Goal: Task Accomplishment & Management: Manage account settings

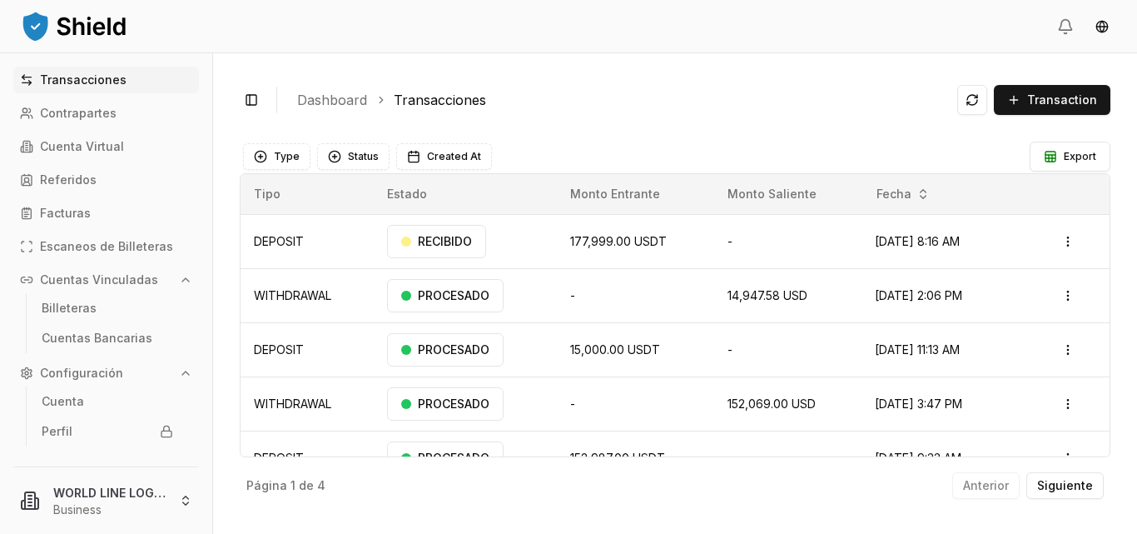
click at [898, 141] on div "Type Status Created At" at bounding box center [635, 156] width 790 height 33
click at [882, 387] on td "Sep 4, 2025, 3:47 PM" at bounding box center [935, 403] width 146 height 54
click at [359, 13] on header at bounding box center [568, 26] width 1137 height 53
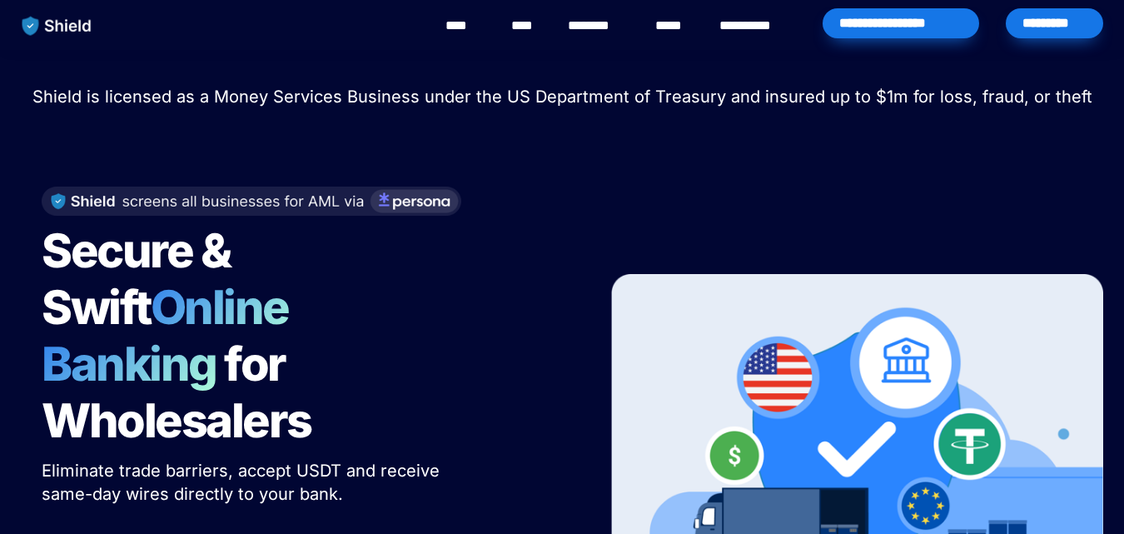
click at [1052, 29] on div "*********" at bounding box center [1054, 23] width 97 height 30
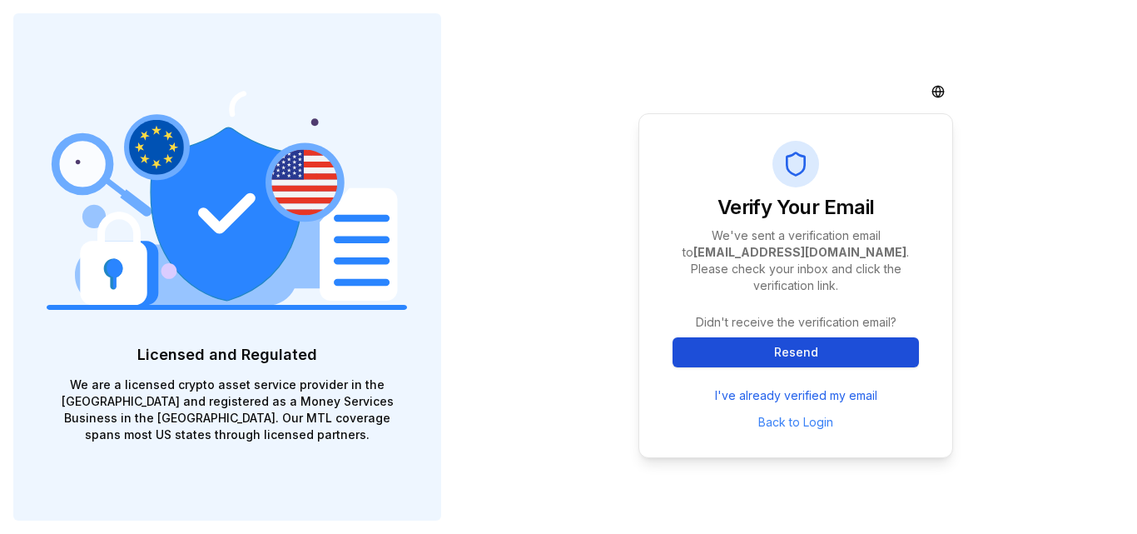
click at [799, 347] on button "Resend" at bounding box center [796, 352] width 246 height 30
click at [787, 348] on button "Resend" at bounding box center [796, 352] width 246 height 30
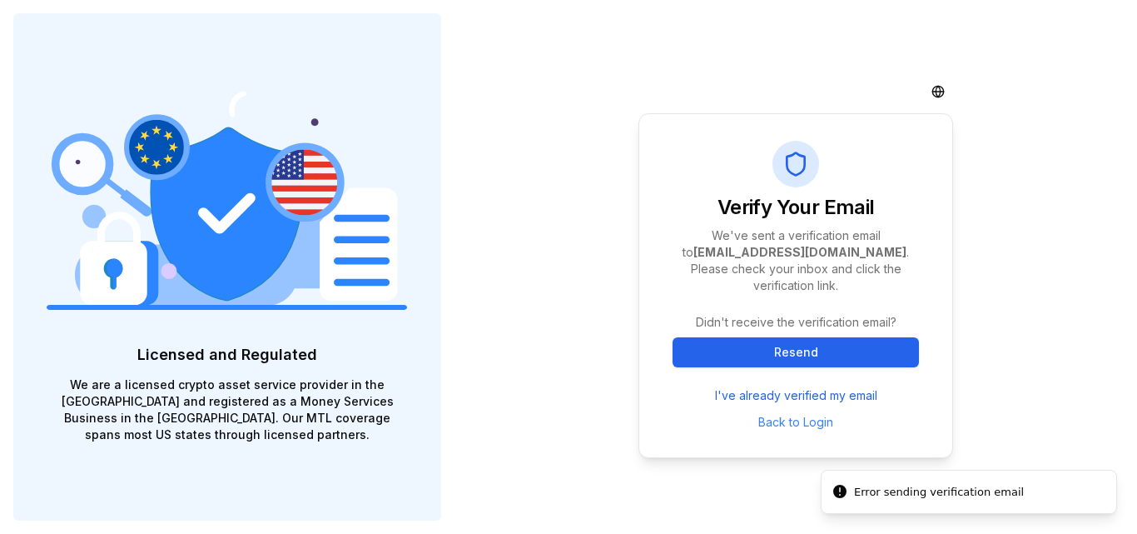
click at [528, 473] on div "Verify Your Email We've sent a verification email to guillozuluaga@gmail.com . …" at bounding box center [796, 267] width 683 height 534
click at [802, 387] on link "I've already verified my email" at bounding box center [796, 395] width 162 height 17
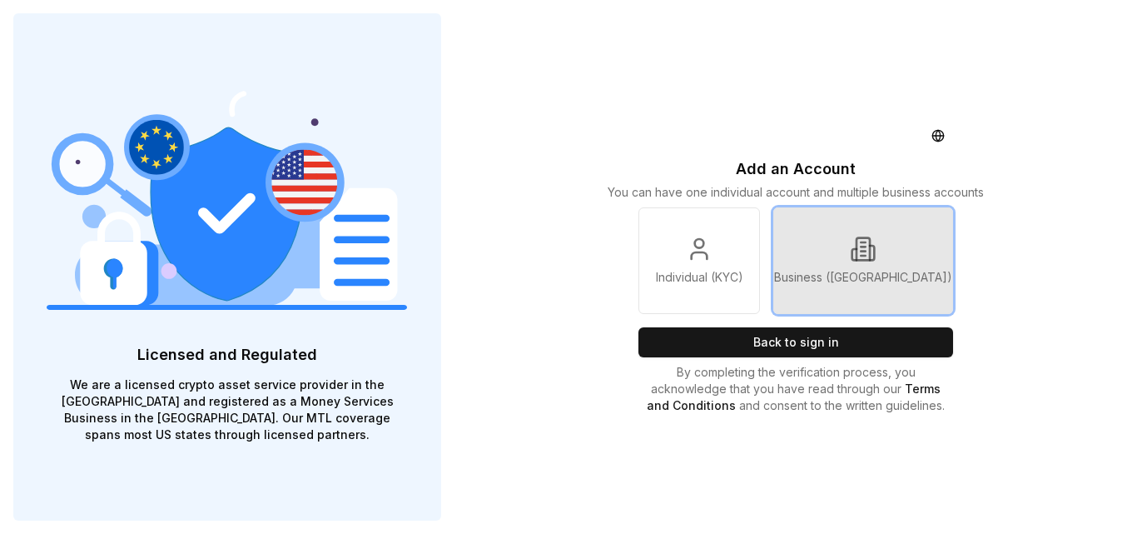
click at [870, 290] on link "Business (KYB)" at bounding box center [863, 260] width 180 height 107
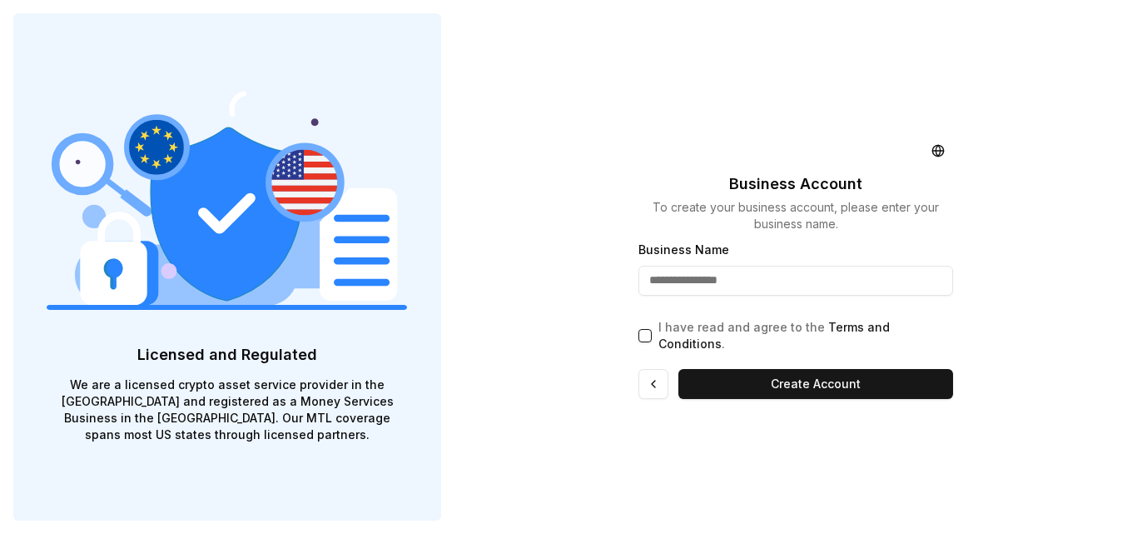
click at [802, 292] on input "Business Name" at bounding box center [795, 281] width 315 height 30
type input "*"
type input "**********"
click at [643, 339] on button "I have read and agree to the Terms and Conditions ." at bounding box center [644, 335] width 13 height 13
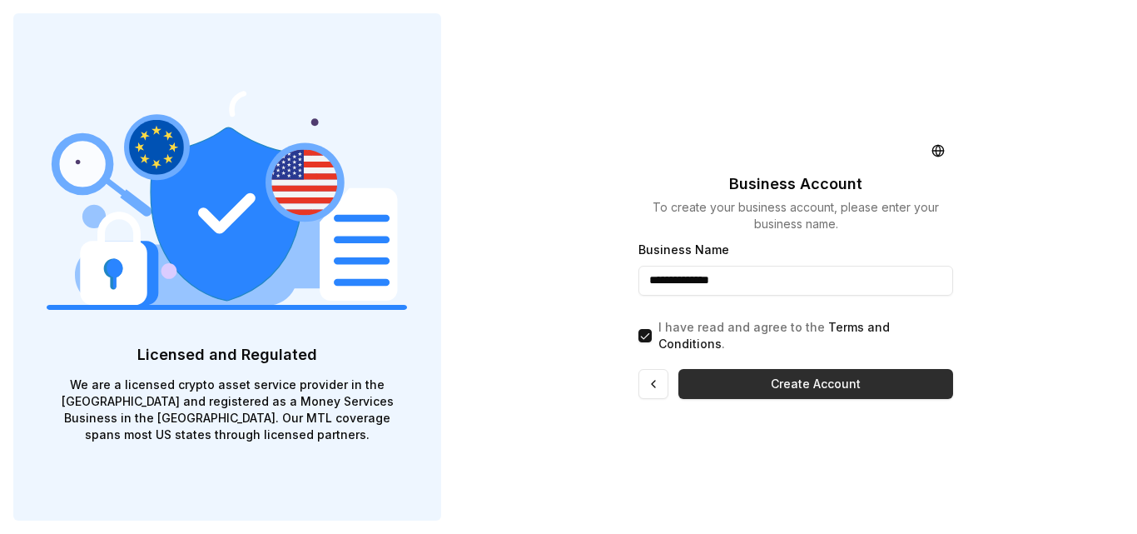
click at [805, 385] on button "Create Account" at bounding box center [815, 384] width 275 height 30
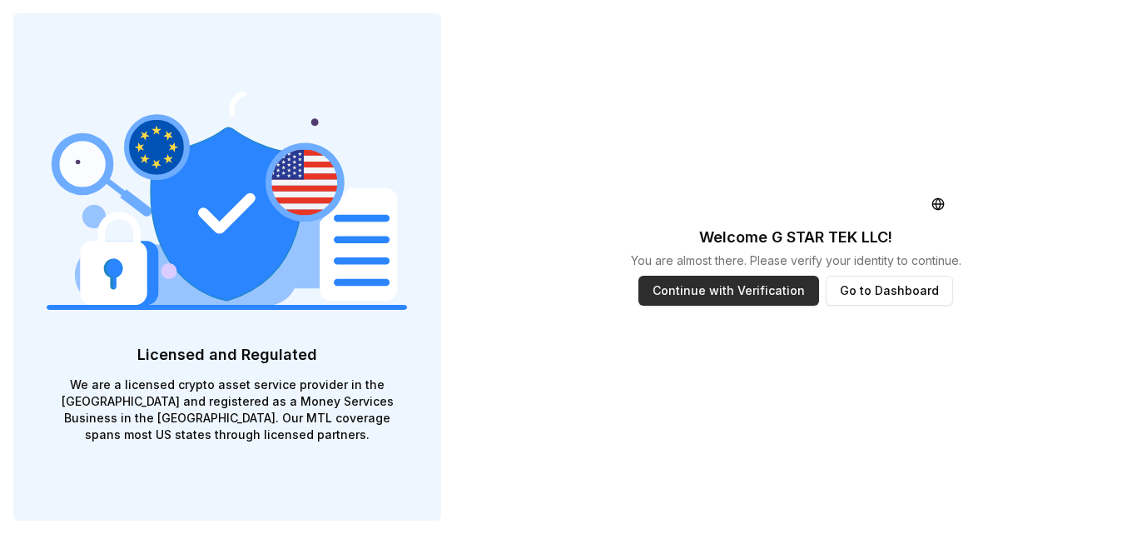
click at [748, 298] on button "Continue with Verification" at bounding box center [728, 291] width 181 height 30
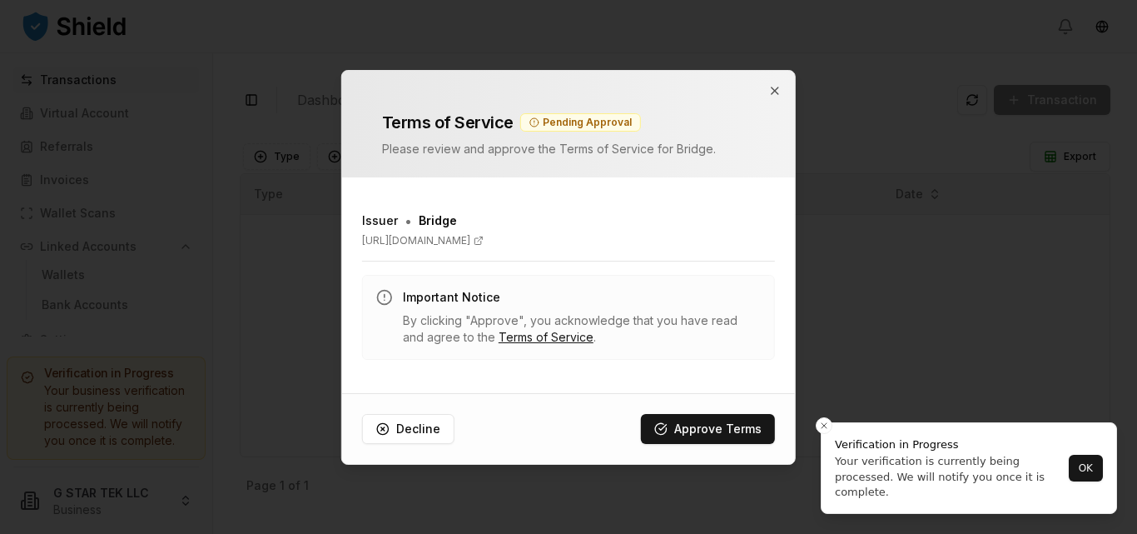
click at [835, 222] on div at bounding box center [568, 267] width 1137 height 534
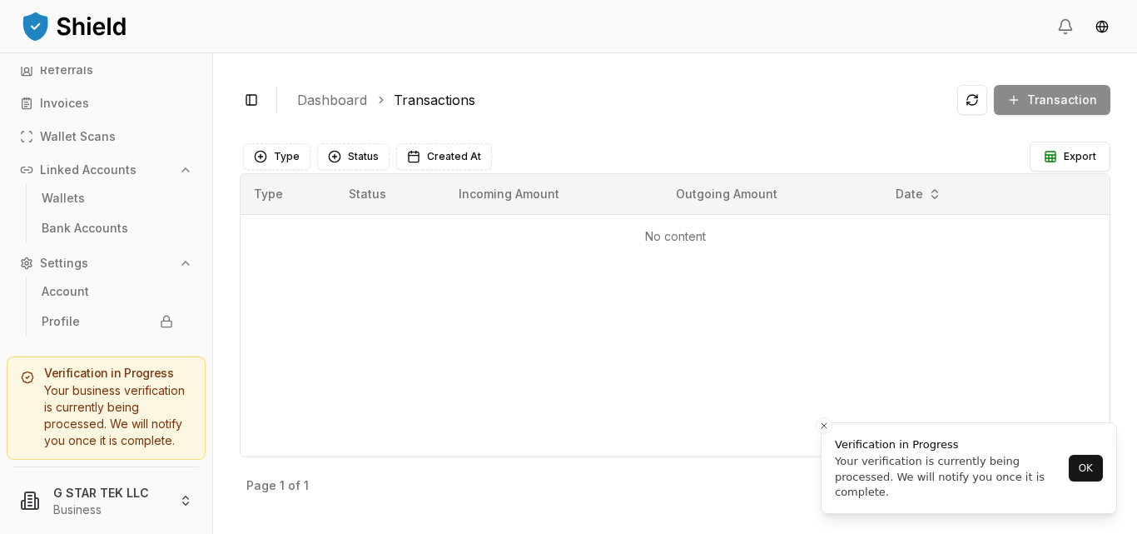
scroll to position [107, 0]
click at [1100, 27] on html "Transactions Virtual Account Referrals Invoices Wallet Scans Linked Accounts Wa…" at bounding box center [568, 267] width 1137 height 534
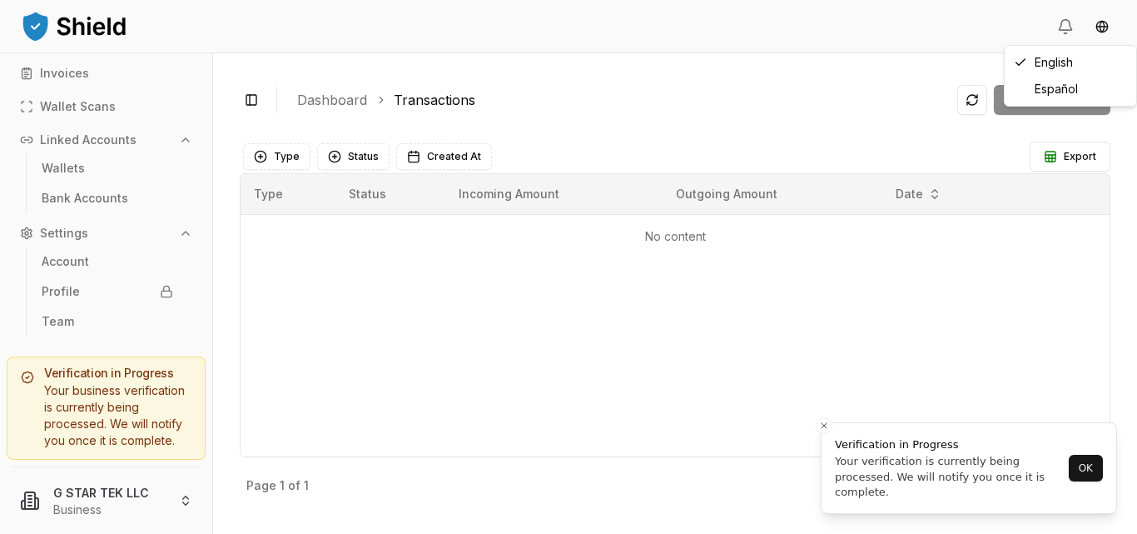
click at [653, 99] on html "Transactions Virtual Account Referrals Invoices Wallet Scans Linked Accounts Wa…" at bounding box center [568, 267] width 1137 height 534
click at [30, 22] on img at bounding box center [74, 25] width 108 height 33
click at [185, 498] on html "Transactions Virtual Account Referrals Invoices Wallet Scans Linked Accounts Wa…" at bounding box center [568, 267] width 1137 height 534
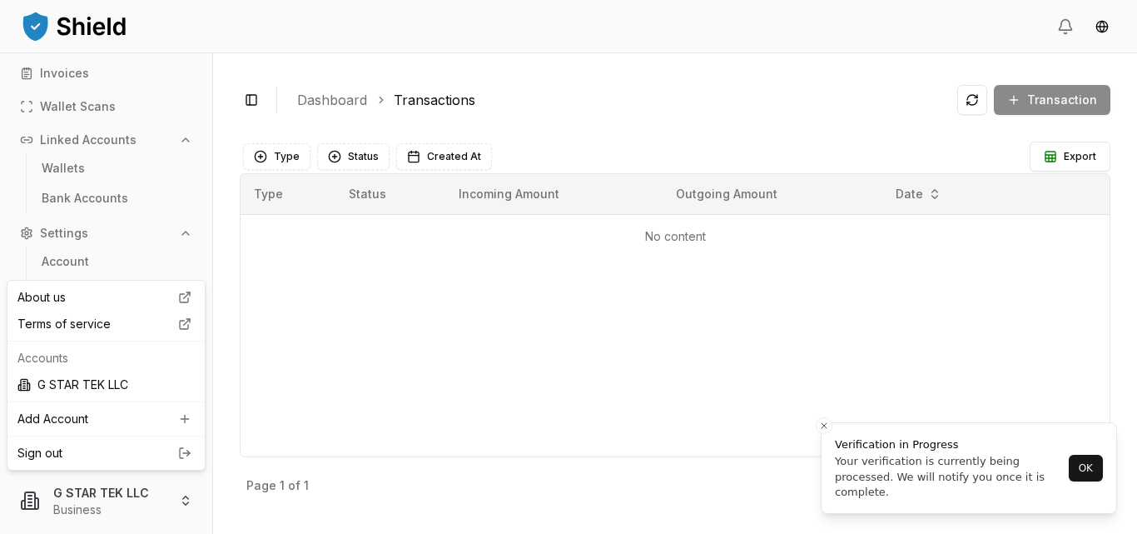
click at [56, 454] on link "Sign out" at bounding box center [105, 453] width 177 height 17
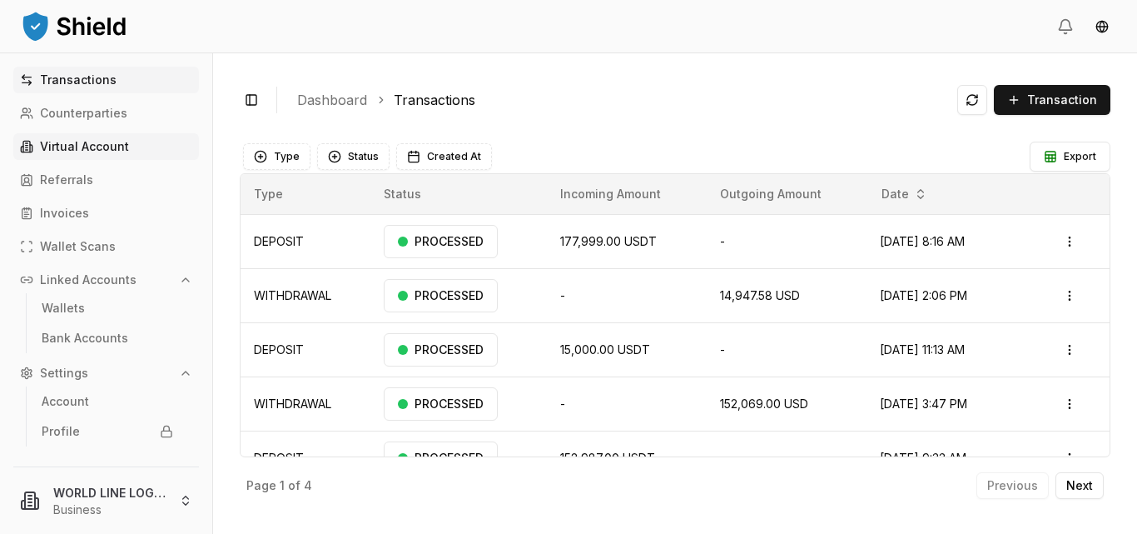
click at [60, 142] on p "Virtual Account" at bounding box center [84, 147] width 89 height 12
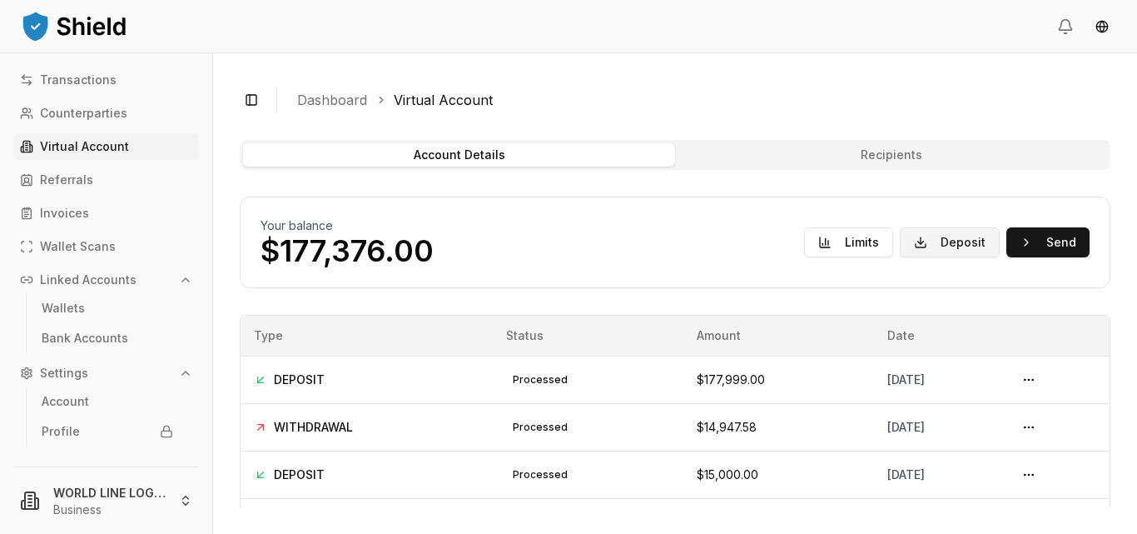
click at [951, 247] on button "Deposit" at bounding box center [950, 242] width 100 height 30
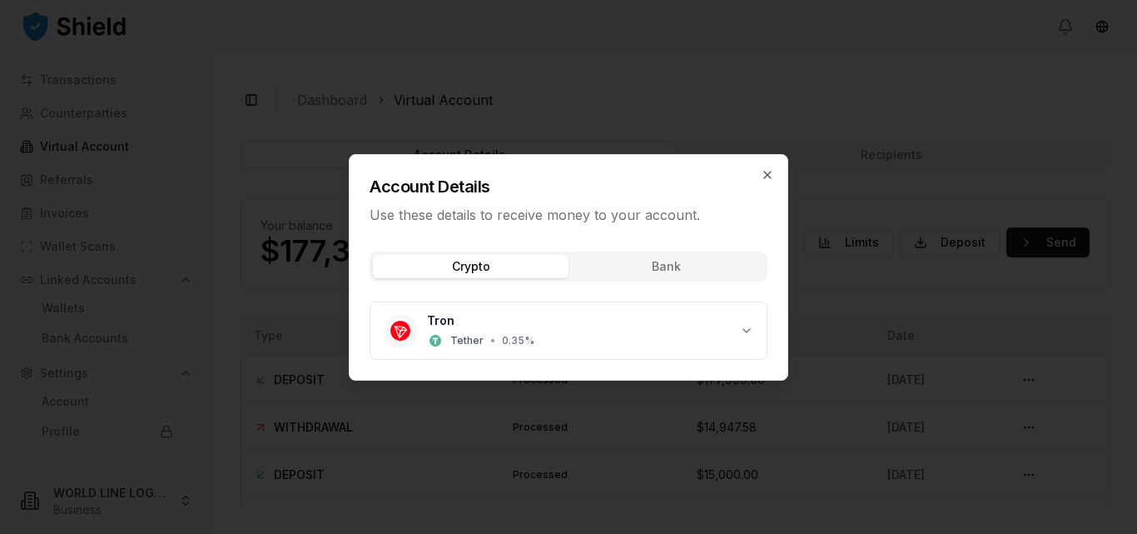
click at [759, 170] on div "Account Details Use these details to receive money to your account." at bounding box center [569, 190] width 438 height 70
click at [766, 177] on icon "button" at bounding box center [767, 174] width 13 height 13
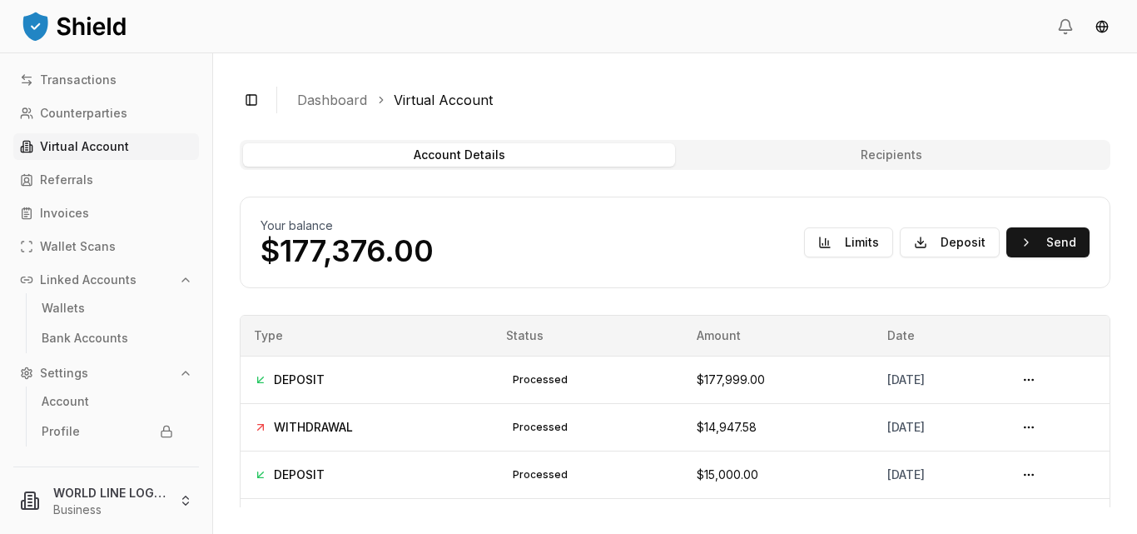
click at [818, 156] on button "Recipients" at bounding box center [891, 154] width 432 height 23
click at [883, 154] on button "Recipients" at bounding box center [891, 154] width 432 height 23
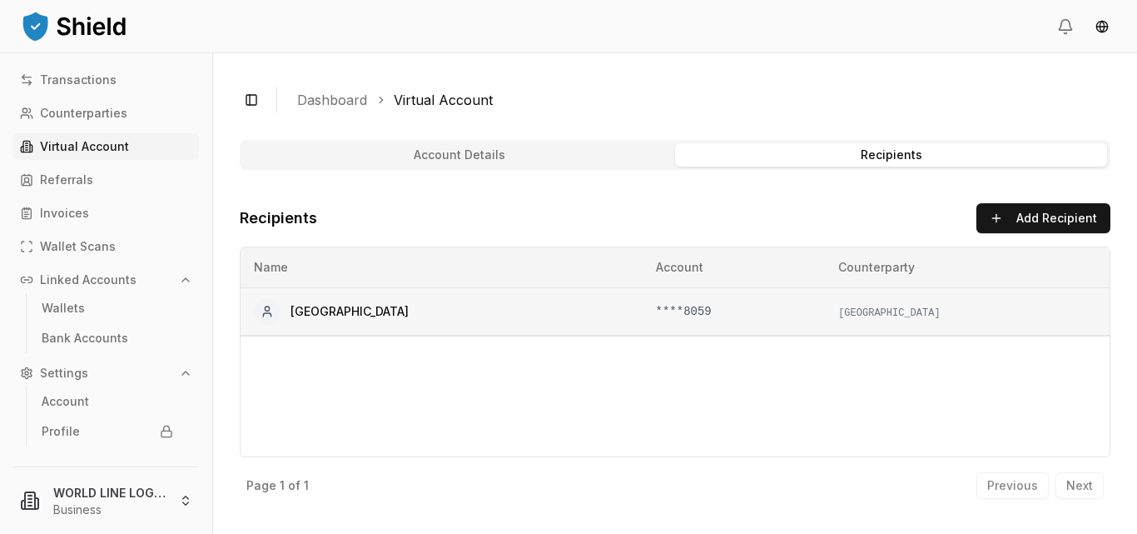
click at [347, 314] on span "MOTOR SHOP CENTER" at bounding box center [350, 311] width 118 height 17
click at [509, 409] on div "Name Account Counterparty MOTOR SHOP CENTER ****8059 MOTOR SHOP CENTER" at bounding box center [675, 351] width 871 height 211
click at [459, 156] on button "Account Details" at bounding box center [459, 154] width 432 height 23
click at [539, 201] on div "Account Details Recipients Recipients Add Recipient MOTOR SHOP CENTER Account: …" at bounding box center [675, 323] width 871 height 367
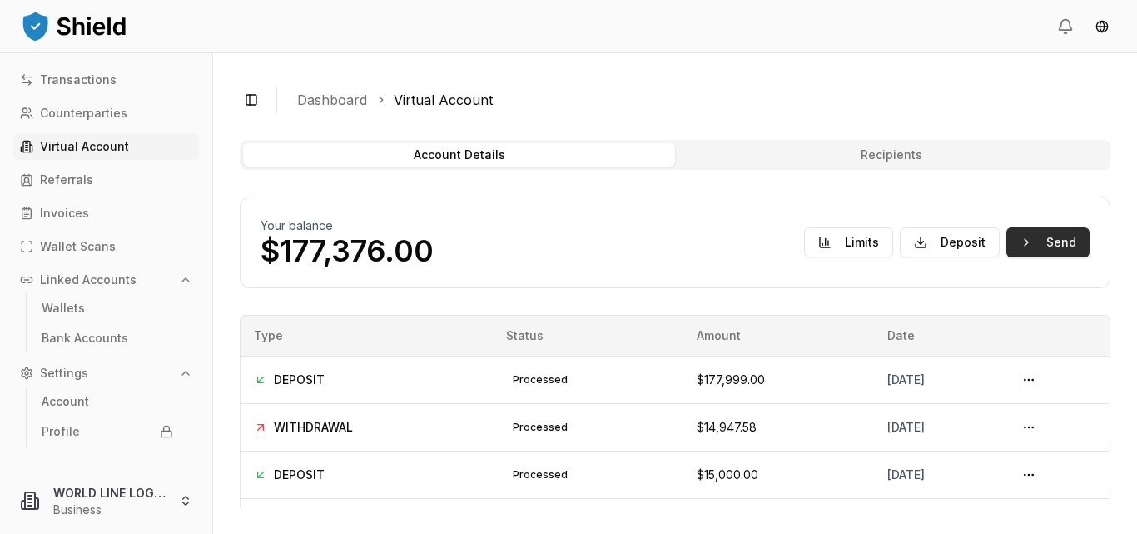
click at [1057, 248] on button "Send" at bounding box center [1047, 242] width 83 height 30
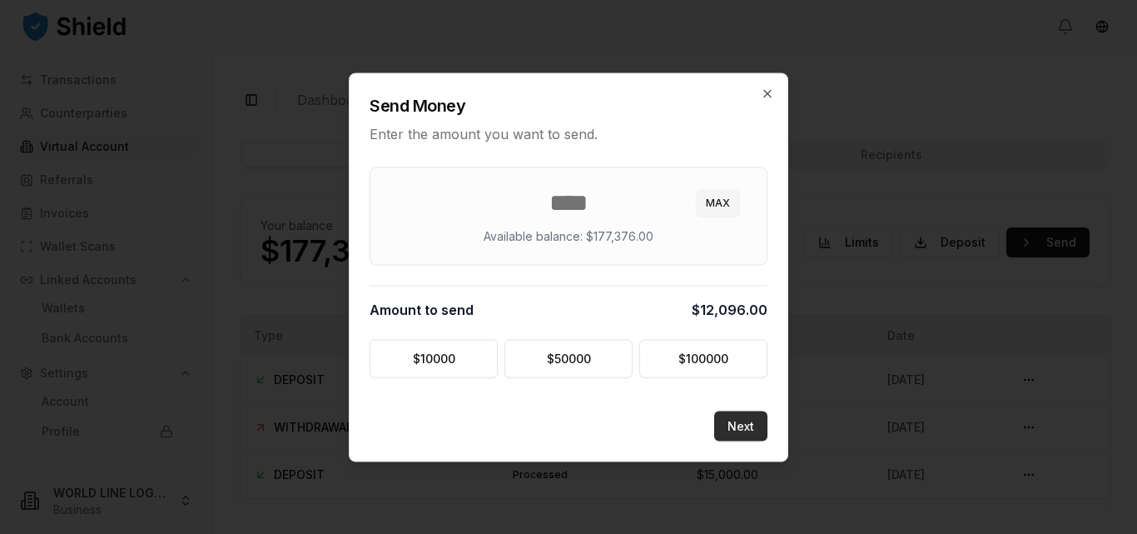
type input "*****"
click at [751, 425] on button "Next" at bounding box center [740, 425] width 53 height 30
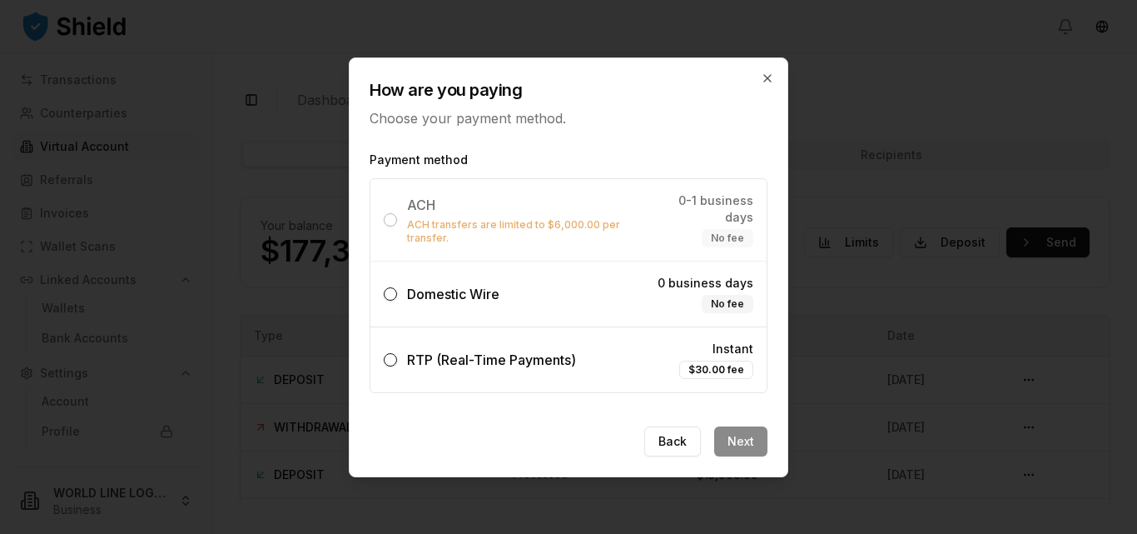
click at [395, 287] on button "Domestic Wire 0 business days No fee" at bounding box center [390, 293] width 13 height 13
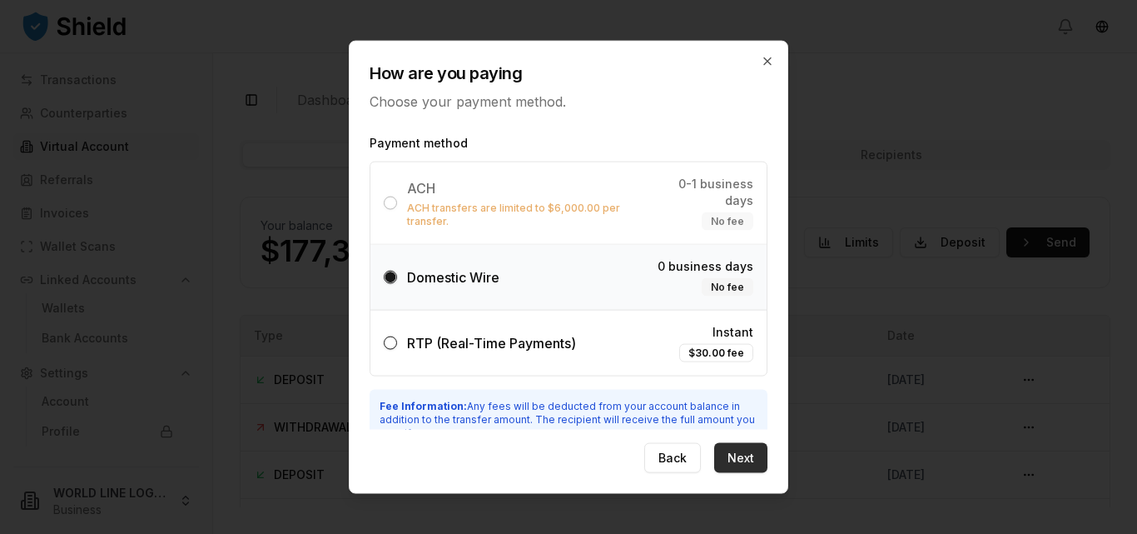
click at [748, 457] on button "Next" at bounding box center [740, 458] width 53 height 30
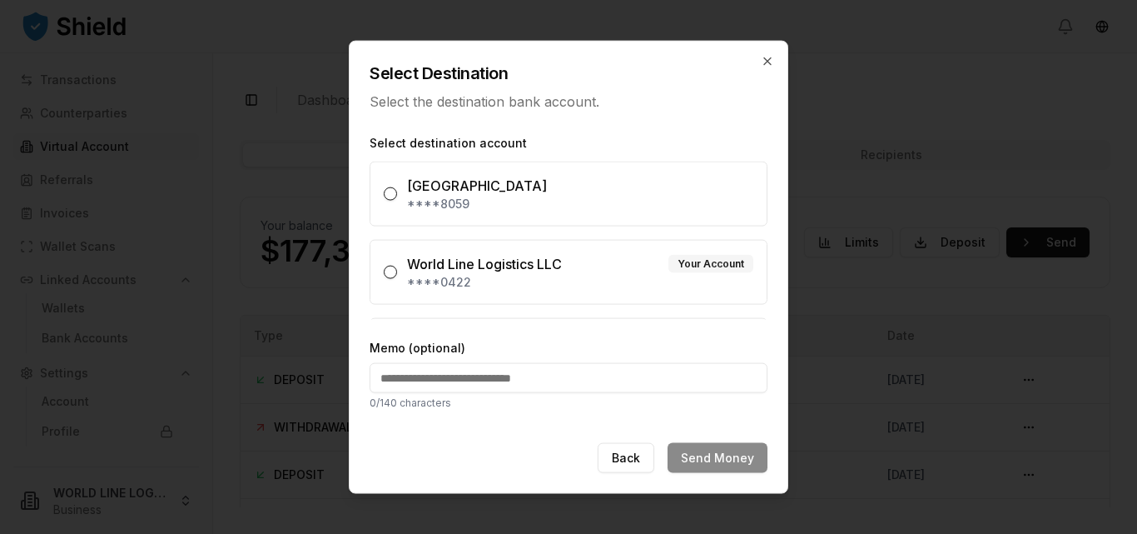
click at [390, 193] on button "MOTOR SHOP CENTER ****8059" at bounding box center [390, 192] width 13 height 13
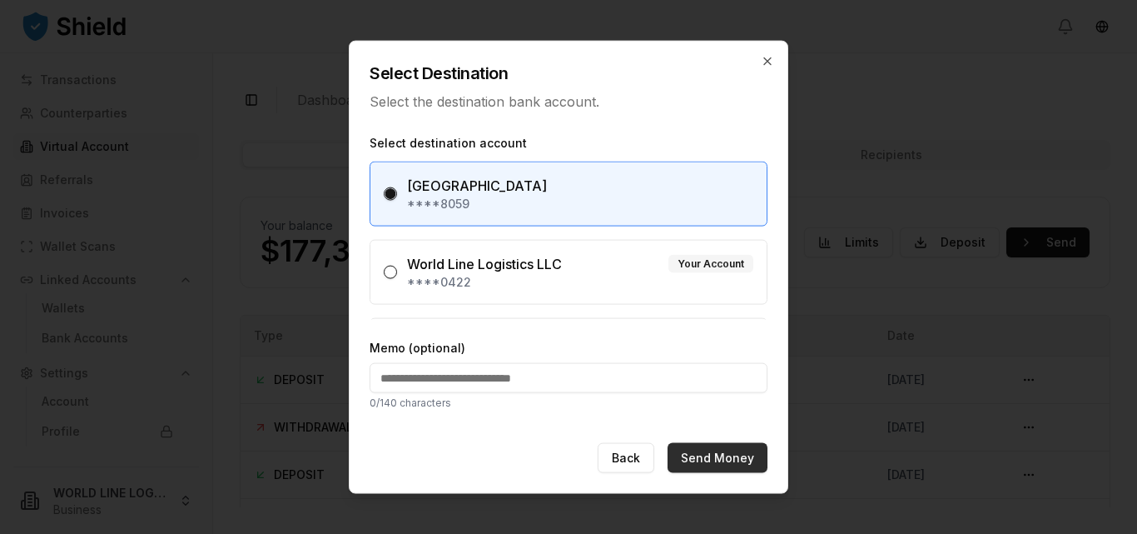
click at [702, 457] on button "Send Money" at bounding box center [718, 458] width 100 height 30
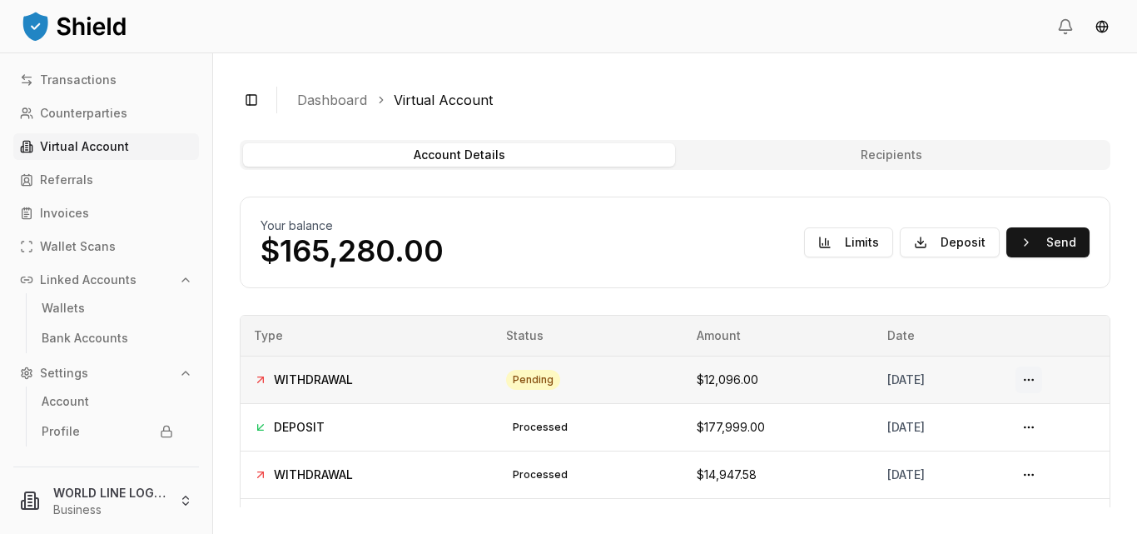
click at [1034, 379] on button at bounding box center [1029, 379] width 27 height 27
click at [691, 382] on td "$12,096.00" at bounding box center [778, 378] width 191 height 47
click at [1016, 241] on button "Send" at bounding box center [1047, 242] width 83 height 30
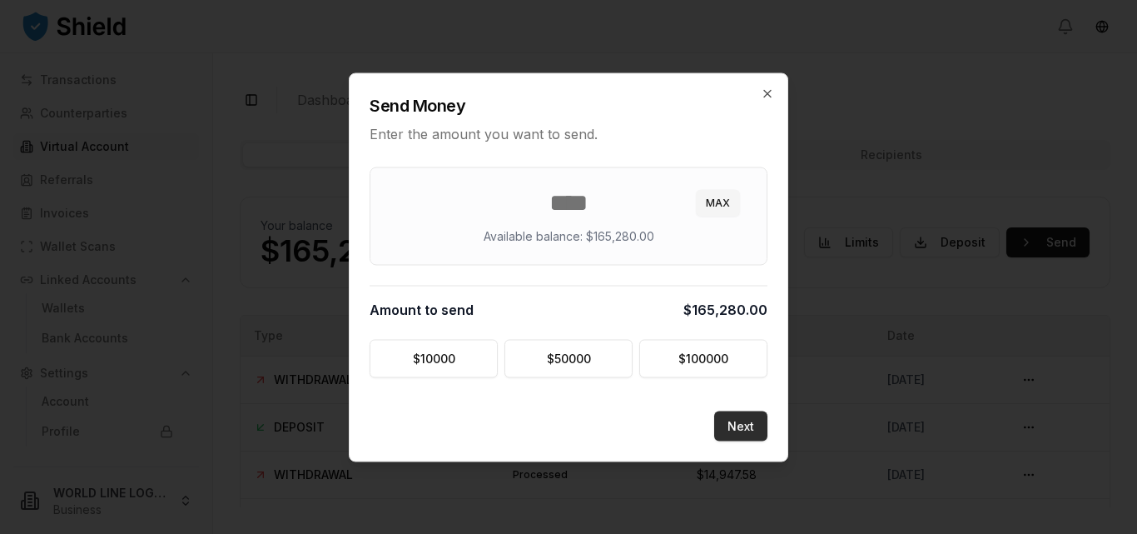
type input "******"
click at [739, 424] on button "Next" at bounding box center [740, 425] width 53 height 30
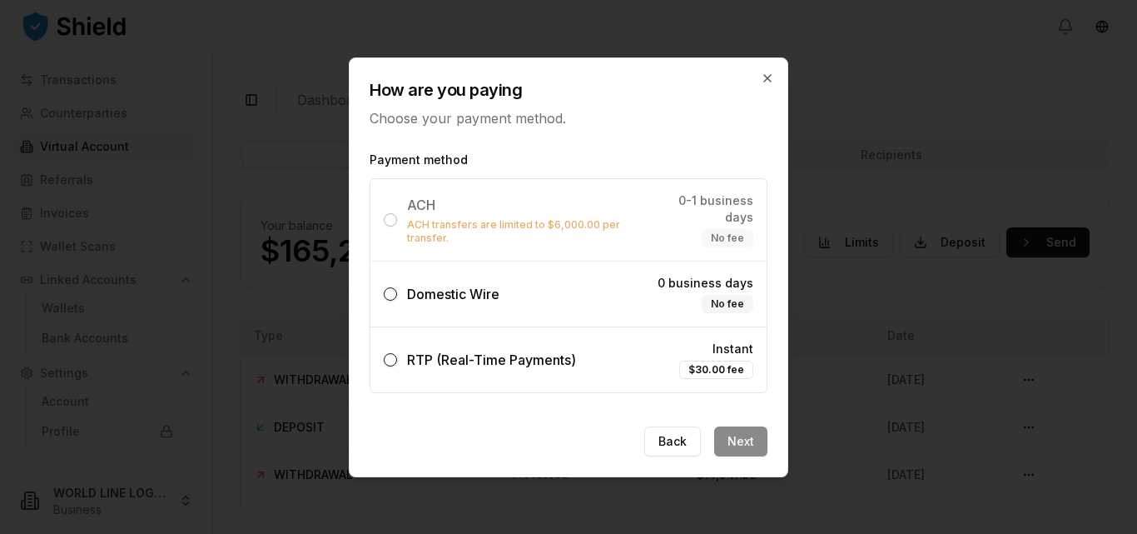
click at [390, 287] on button "Domestic Wire 0 business days No fee" at bounding box center [390, 293] width 13 height 13
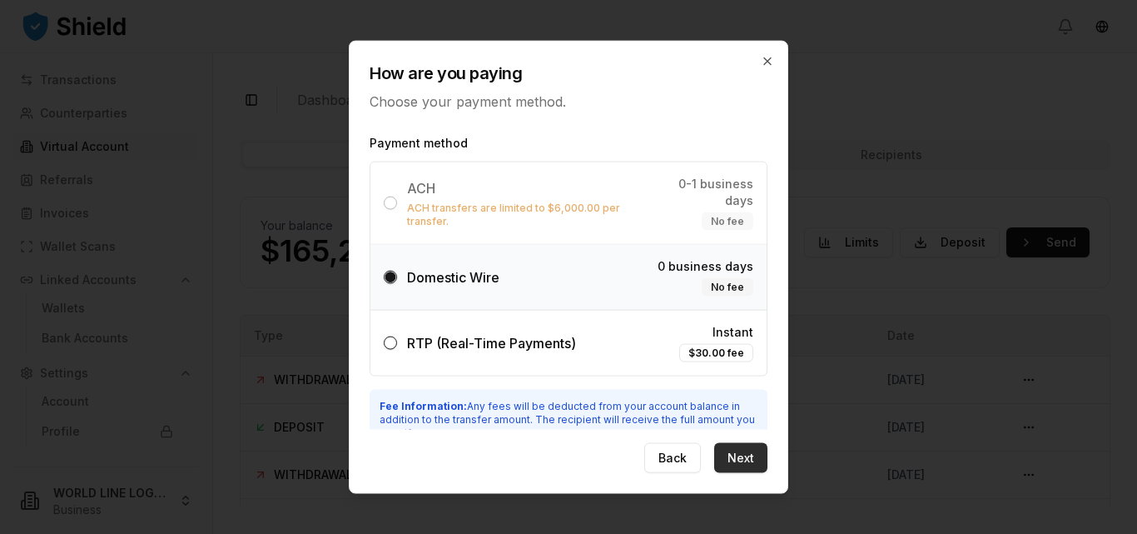
click at [753, 454] on button "Next" at bounding box center [740, 458] width 53 height 30
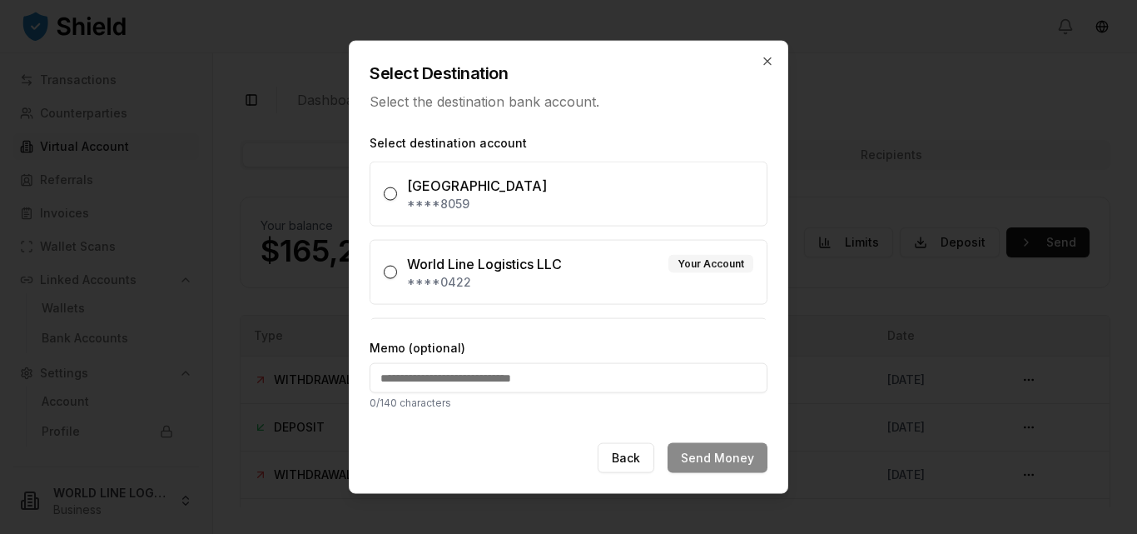
click at [384, 269] on button "World Line Logistics LLC Your Account ****0422" at bounding box center [390, 271] width 13 height 13
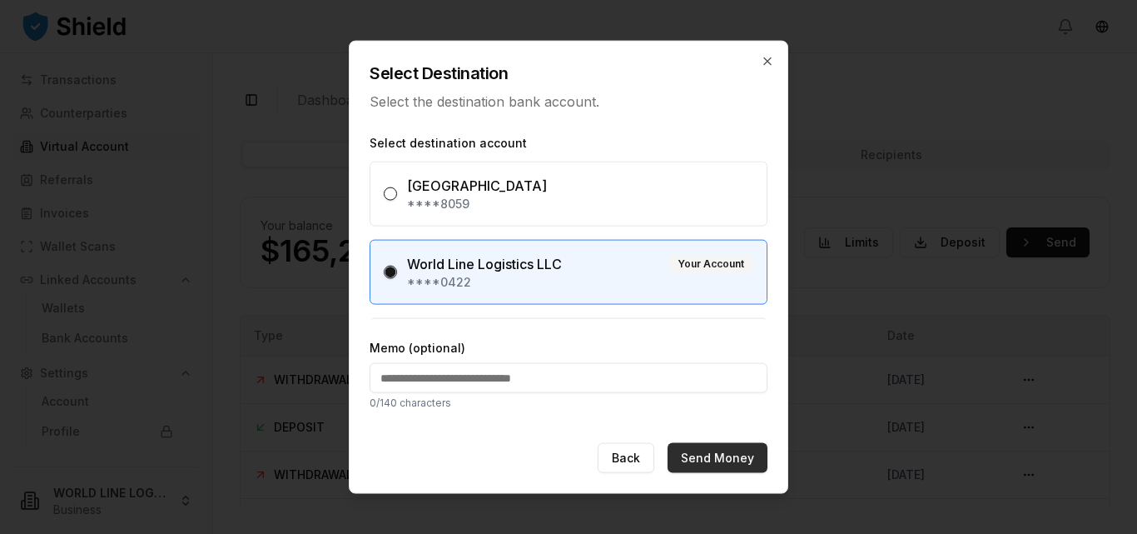
click at [718, 455] on button "Send Money" at bounding box center [718, 458] width 100 height 30
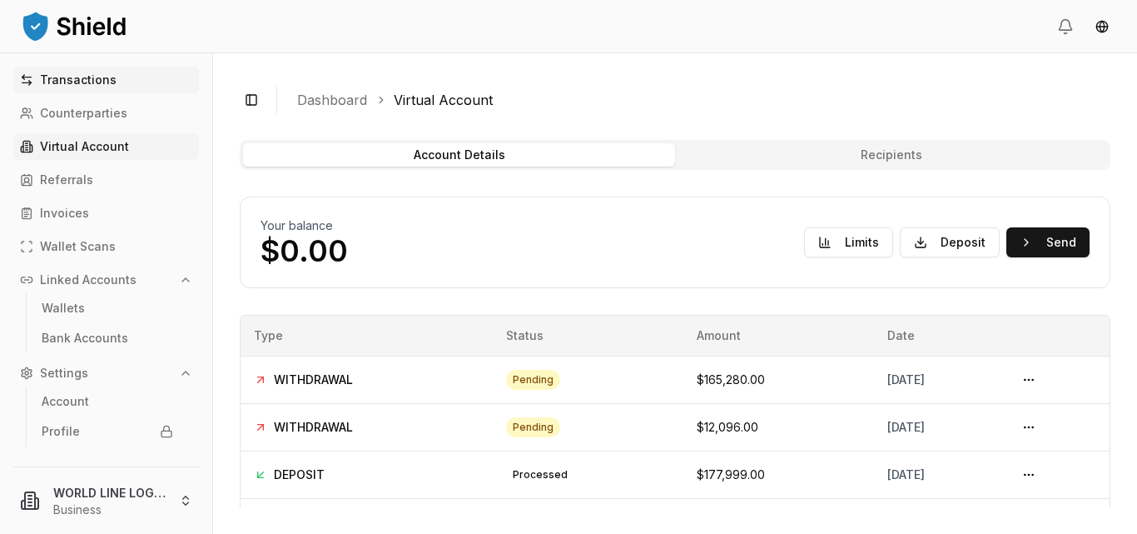
click at [73, 77] on p "Transactions" at bounding box center [78, 80] width 77 height 12
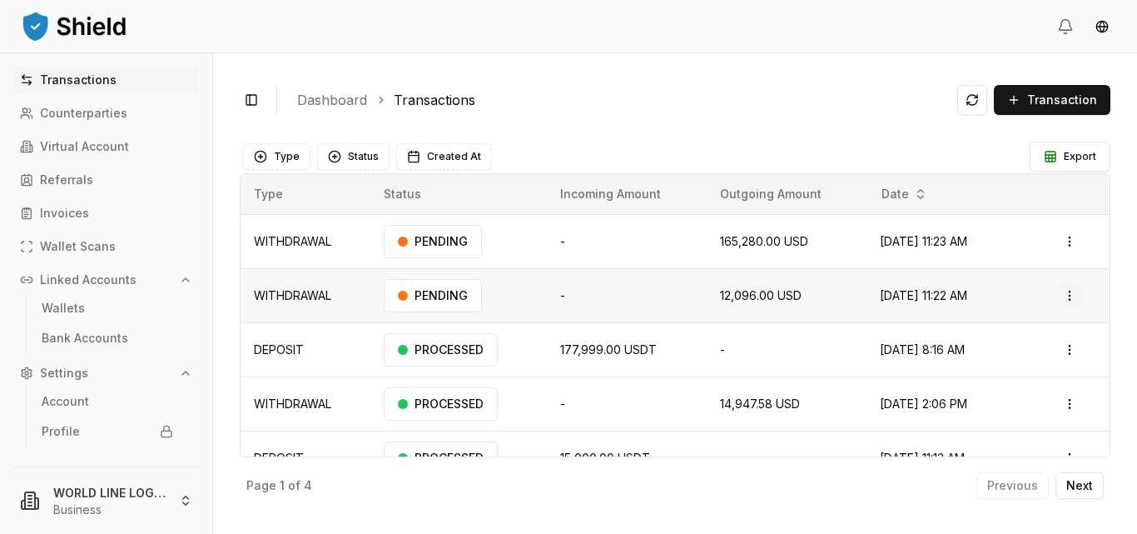
click at [1065, 296] on html "Transactions Counterparties Virtual Account Referrals Invoices Wallet Scans Lin…" at bounding box center [568, 267] width 1137 height 534
click at [1022, 338] on p "Actions" at bounding box center [1021, 332] width 85 height 23
click at [1003, 331] on p "Actions" at bounding box center [1021, 332] width 85 height 23
click at [772, 296] on html "Transactions Counterparties Virtual Account Referrals Invoices Wallet Scans Lin…" at bounding box center [568, 267] width 1137 height 534
click at [347, 159] on button "Status" at bounding box center [353, 156] width 72 height 27
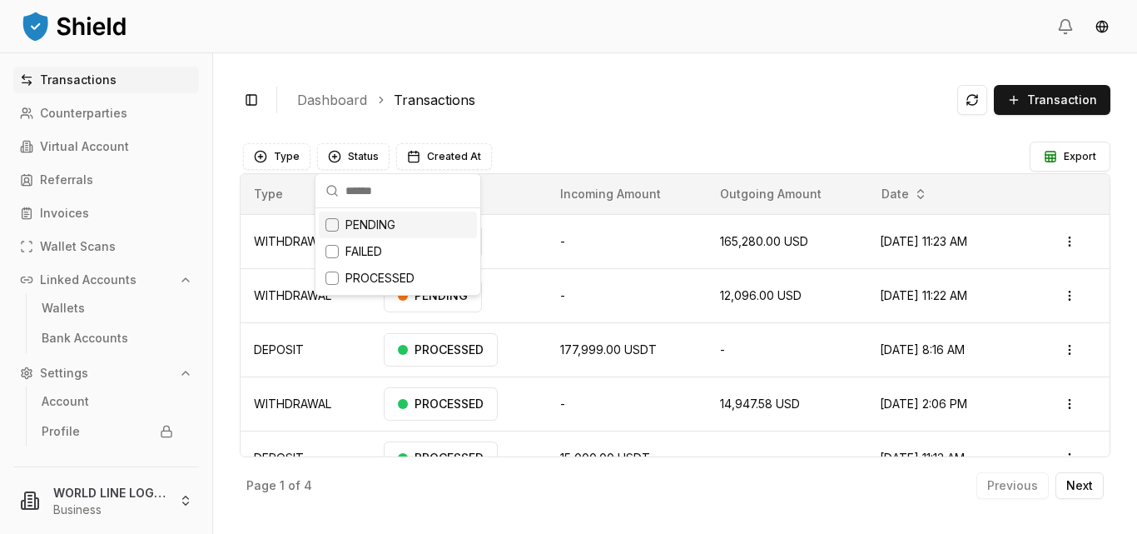
click at [637, 103] on ol "Dashboard Transactions" at bounding box center [620, 100] width 647 height 20
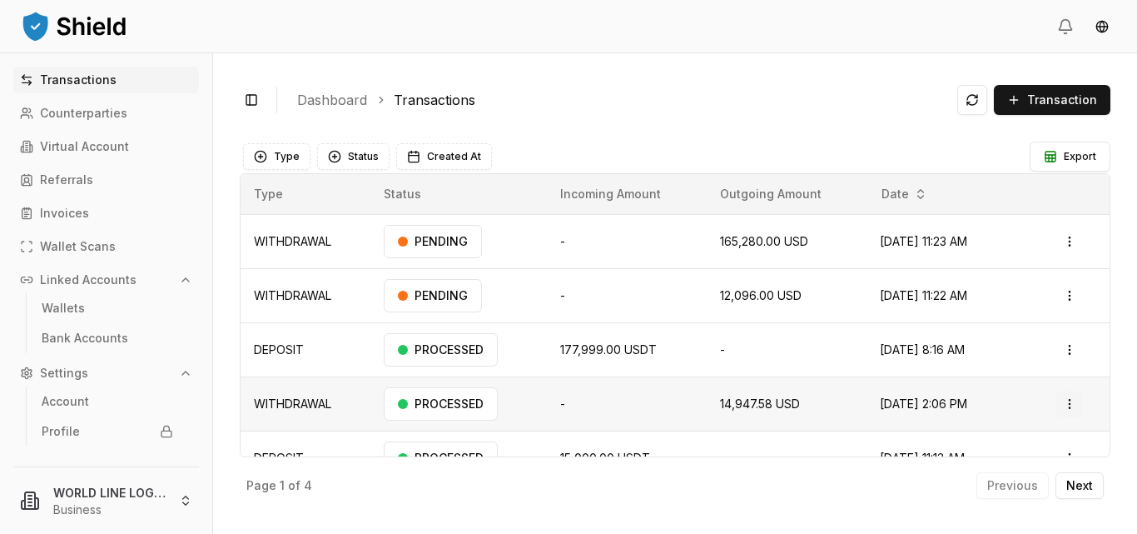
click at [1063, 400] on html "Transactions Counterparties Virtual Account Referrals Invoices Wallet Scans Lin…" at bounding box center [568, 267] width 1137 height 534
click at [766, 83] on html "Transactions Counterparties Virtual Account Referrals Invoices Wallet Scans Lin…" at bounding box center [568, 267] width 1137 height 534
click at [71, 149] on p "Virtual Account" at bounding box center [84, 147] width 89 height 12
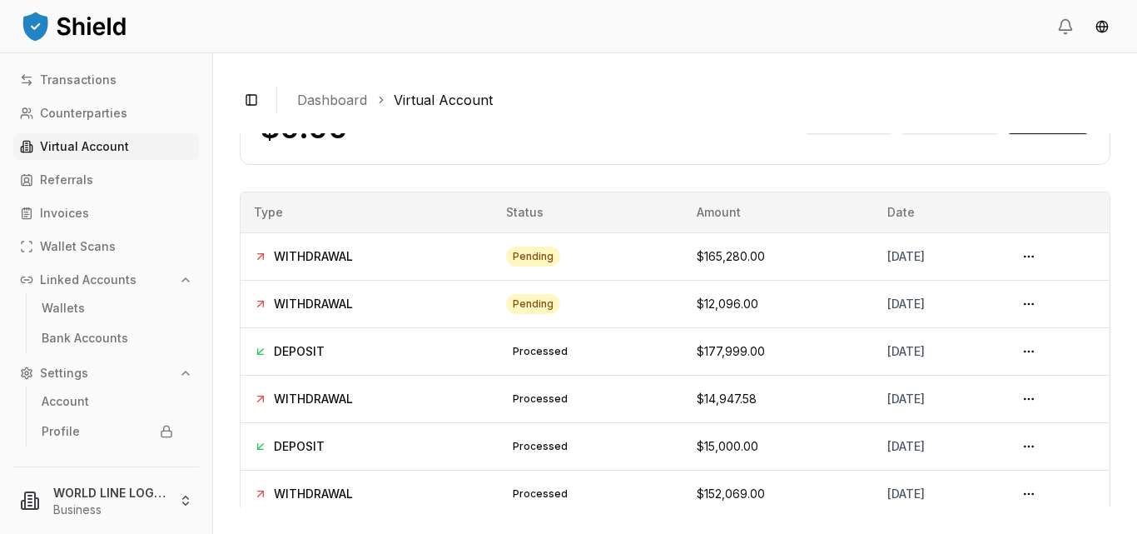
scroll to position [119, 0]
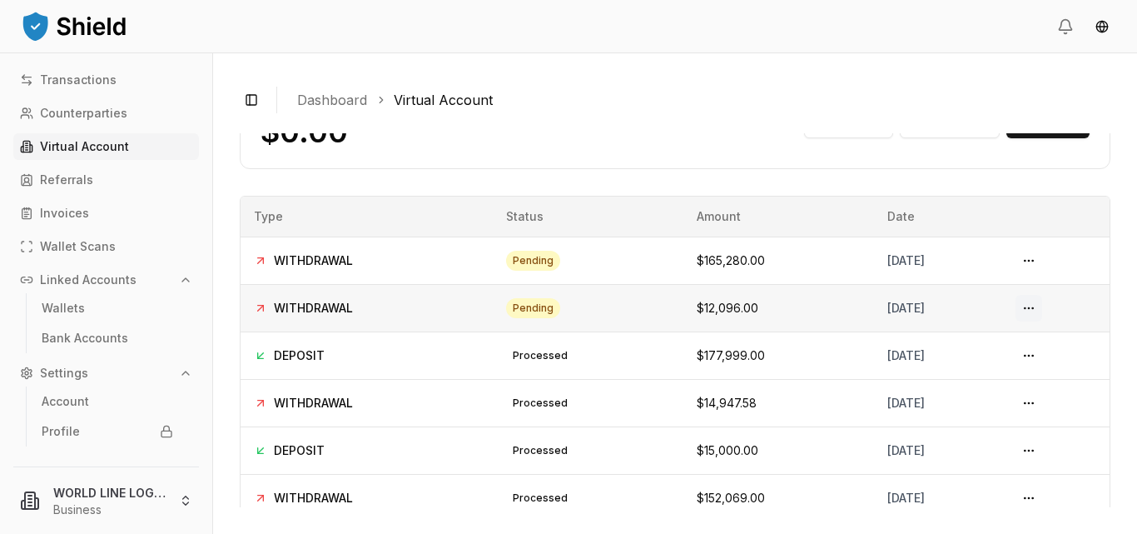
click at [1032, 314] on button at bounding box center [1029, 308] width 27 height 27
click at [1031, 307] on button at bounding box center [1029, 308] width 27 height 27
click at [324, 316] on td "WITHDRAWAL" at bounding box center [367, 307] width 252 height 47
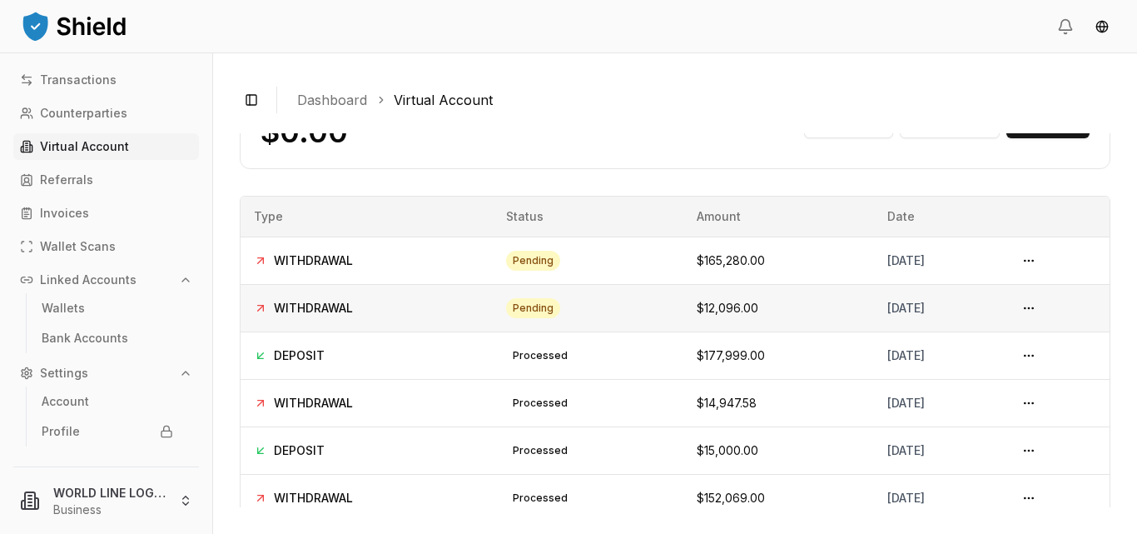
click at [271, 296] on td "WITHDRAWAL" at bounding box center [367, 307] width 252 height 47
click at [1035, 307] on button at bounding box center [1029, 308] width 27 height 27
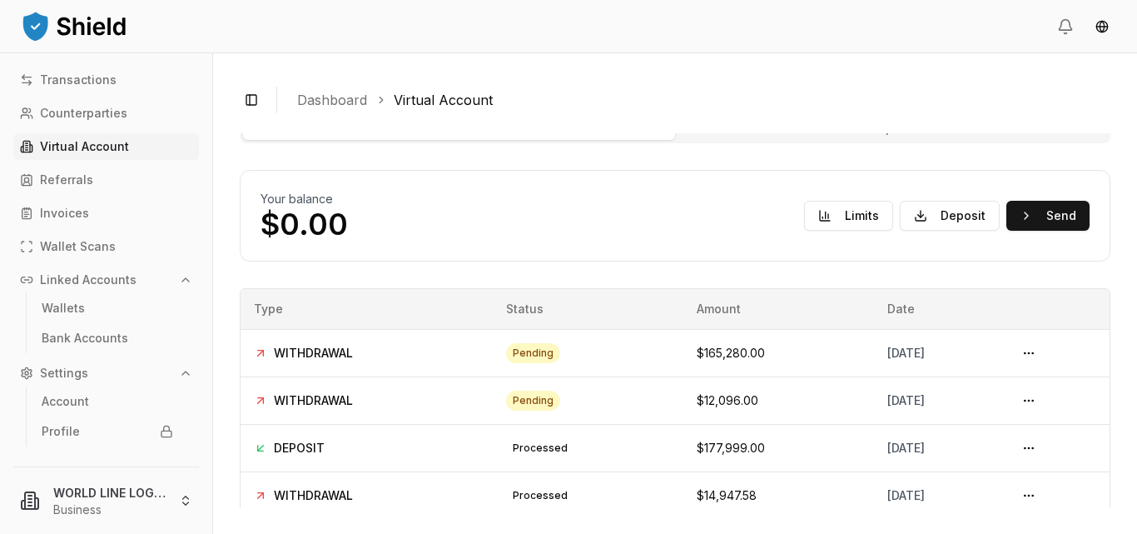
scroll to position [28, 0]
click at [246, 97] on button "Toggle Sidebar" at bounding box center [251, 99] width 23 height 23
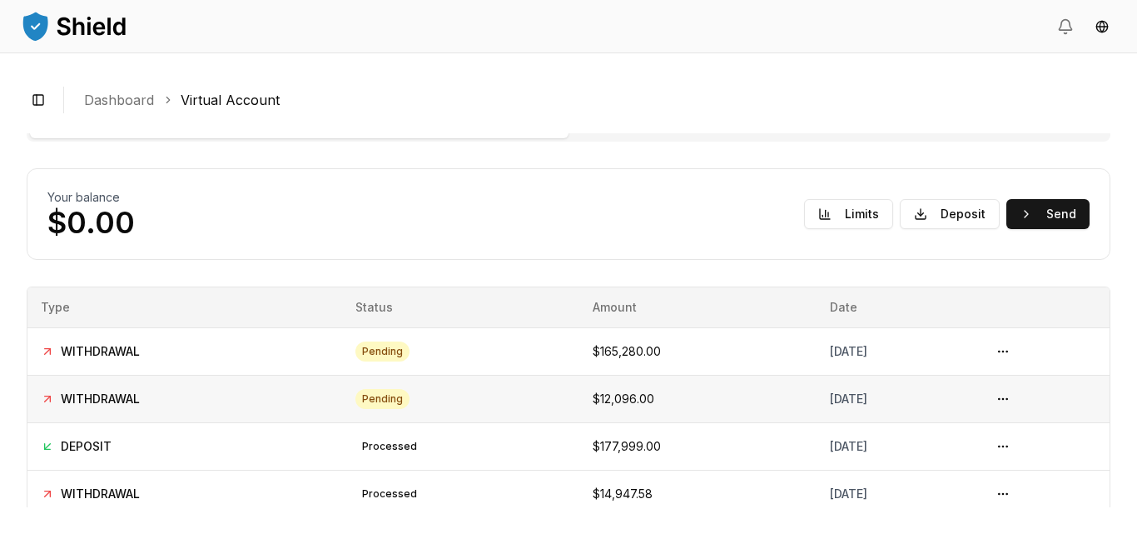
click at [92, 407] on td "WITHDRAWAL" at bounding box center [184, 398] width 315 height 47
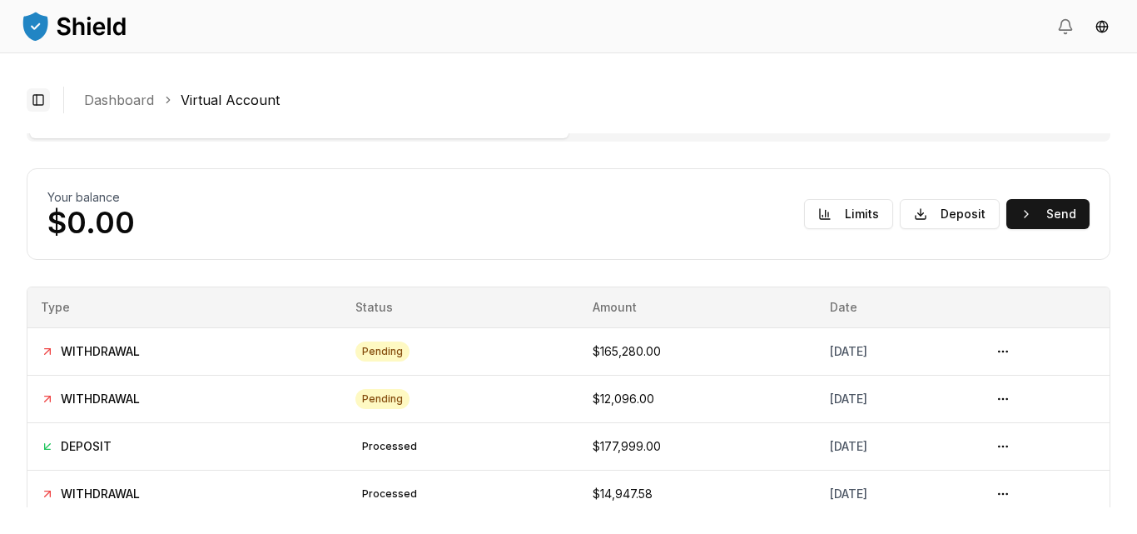
click at [42, 97] on button "Toggle Sidebar" at bounding box center [38, 99] width 23 height 23
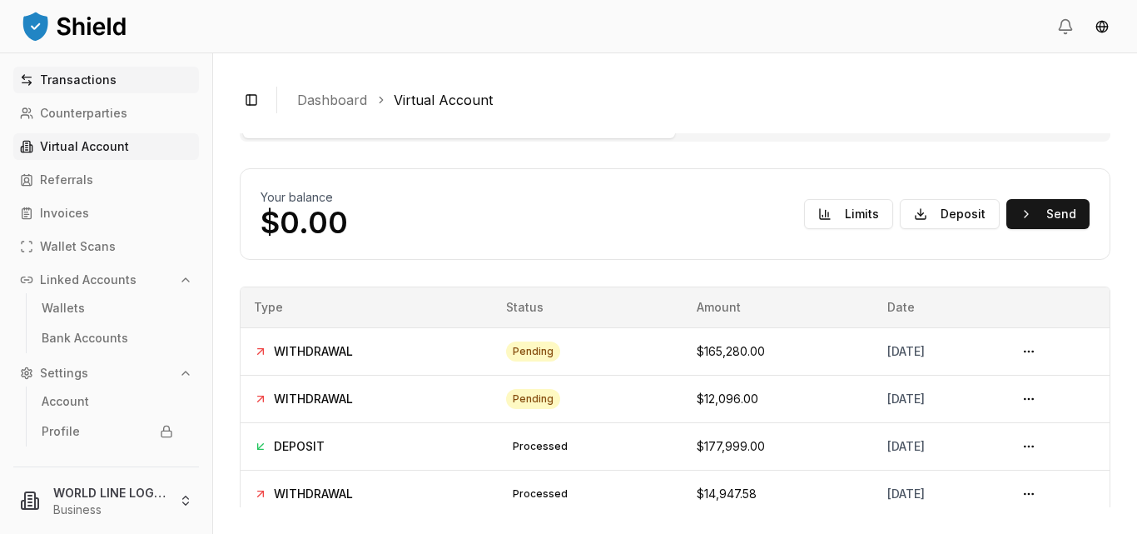
click at [39, 76] on link "Transactions" at bounding box center [106, 80] width 186 height 27
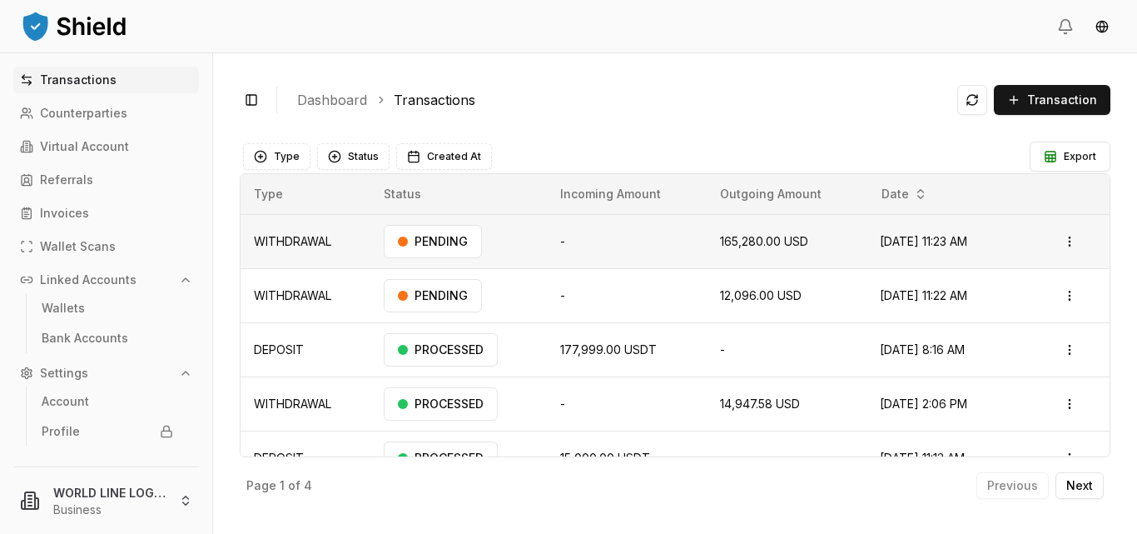
click at [282, 246] on td "WITHDRAWAL" at bounding box center [306, 241] width 130 height 54
click at [1066, 295] on html "Transactions Counterparties Virtual Account Referrals Invoices Wallet Scans Lin…" at bounding box center [568, 267] width 1137 height 534
click at [1011, 335] on p "Actions" at bounding box center [1021, 332] width 85 height 23
click at [760, 302] on html "Transactions Counterparties Virtual Account Referrals Invoices Wallet Scans Lin…" at bounding box center [568, 267] width 1137 height 534
click at [1054, 293] on html "Transactions Counterparties Virtual Account Referrals Invoices Wallet Scans Lin…" at bounding box center [568, 267] width 1137 height 534
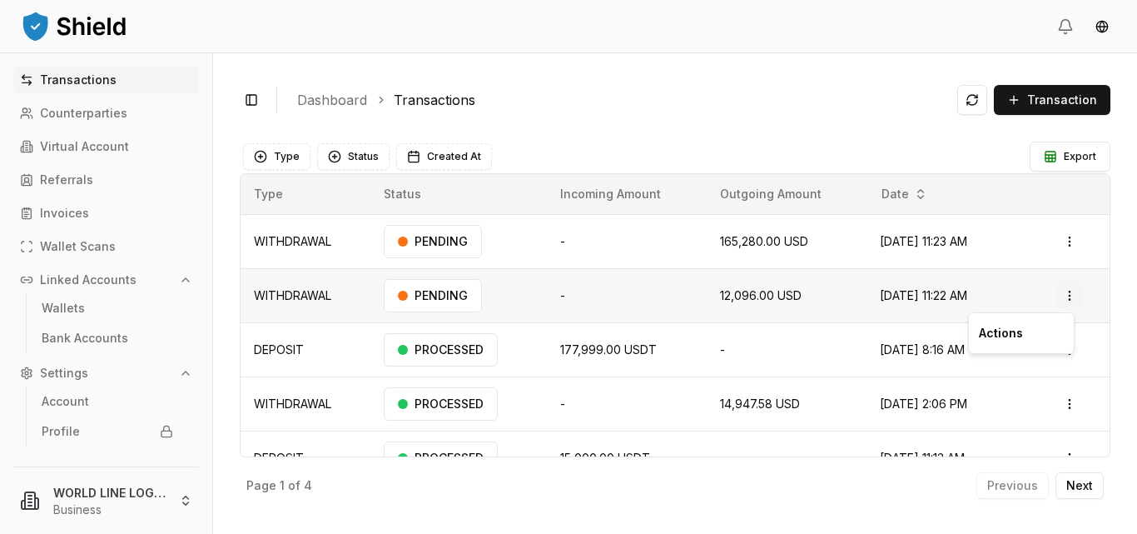
click at [1054, 293] on html "Transactions Counterparties Virtual Account Referrals Invoices Wallet Scans Lin…" at bounding box center [568, 267] width 1137 height 534
click at [1056, 293] on button "Open menu" at bounding box center [1069, 295] width 27 height 27
click at [1054, 293] on html "Transactions Counterparties Virtual Account Referrals Invoices Wallet Scans Lin…" at bounding box center [568, 267] width 1137 height 534
click at [1056, 293] on button "Open menu" at bounding box center [1069, 295] width 27 height 27
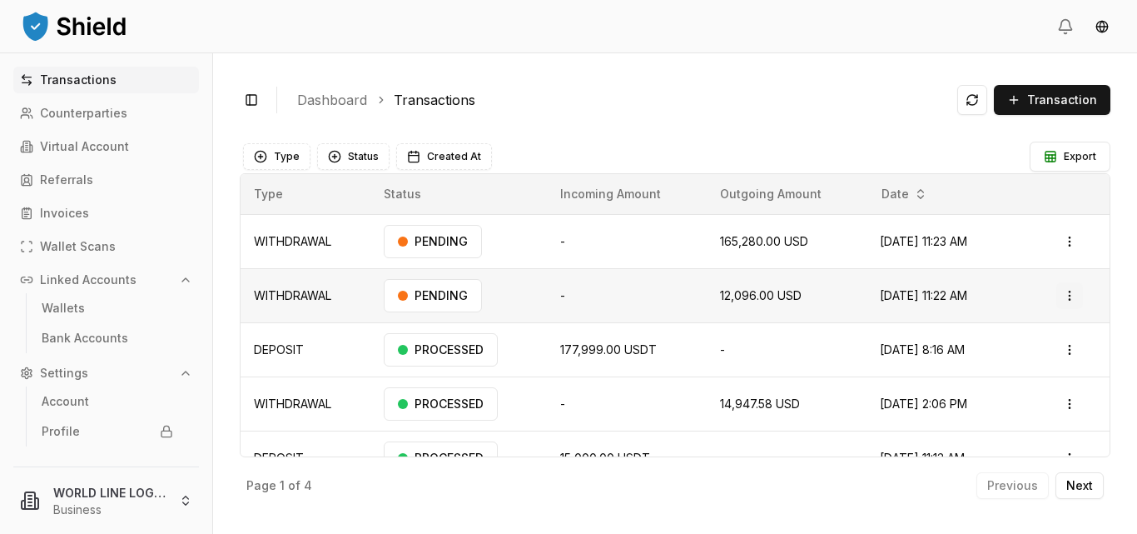
click at [1054, 293] on html "Transactions Counterparties Virtual Account Referrals Invoices Wallet Scans Lin…" at bounding box center [568, 267] width 1137 height 534
click at [1056, 293] on button "Open menu" at bounding box center [1069, 295] width 27 height 27
click at [1054, 293] on html "Transactions Counterparties Virtual Account Referrals Invoices Wallet Scans Lin…" at bounding box center [568, 267] width 1137 height 534
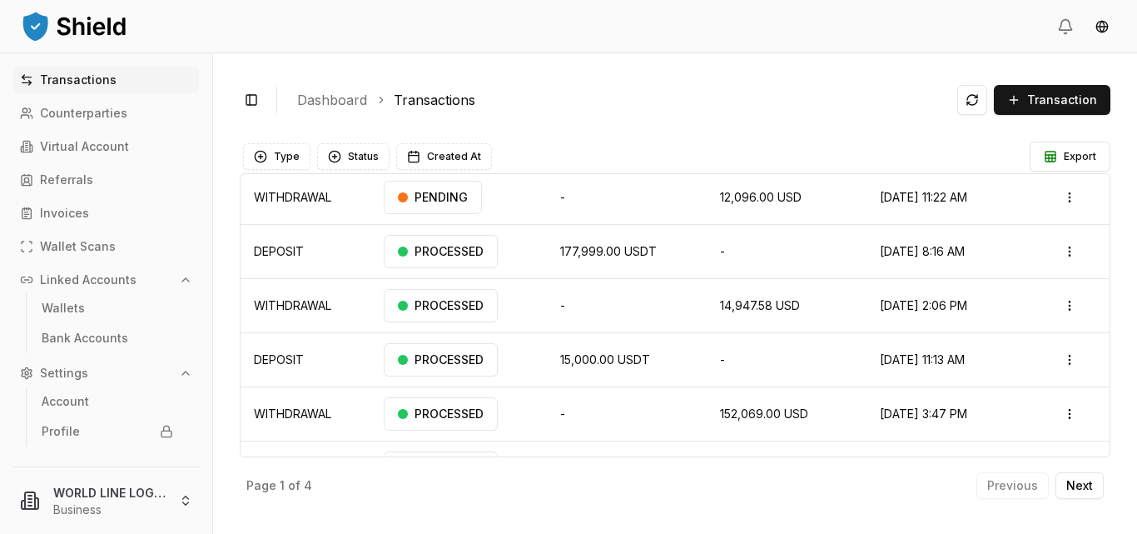
drag, startPoint x: 1106, startPoint y: 289, endPoint x: 1105, endPoint y: 343, distance: 54.1
click at [1105, 343] on html "Transactions Counterparties Virtual Account Referrals Invoices Wallet Scans Lin…" at bounding box center [568, 267] width 1137 height 534
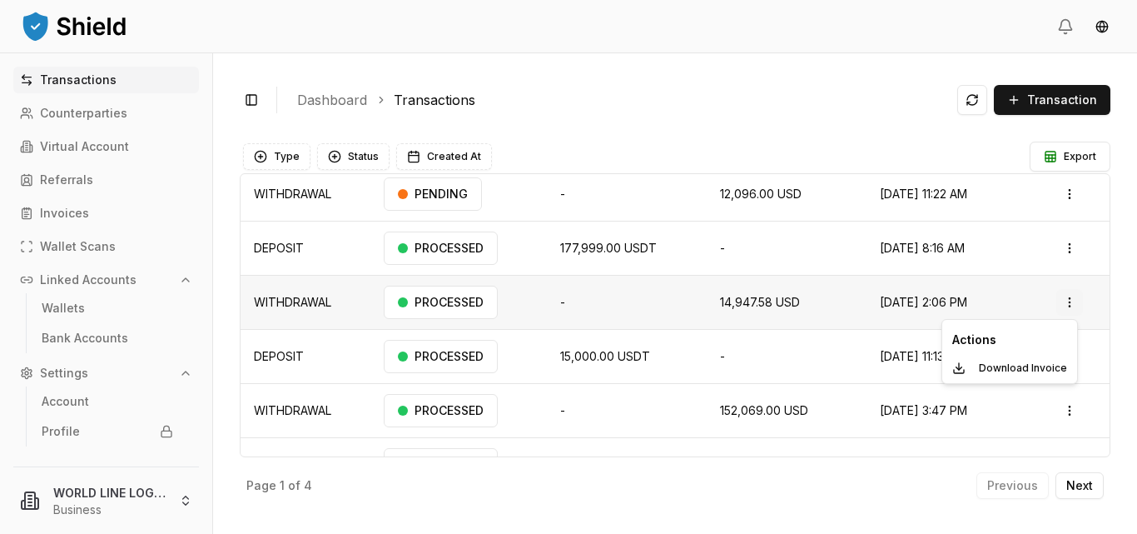
click at [1062, 301] on html "Transactions Counterparties Virtual Account Referrals Invoices Wallet Scans Lin…" at bounding box center [568, 267] width 1137 height 534
click at [1125, 220] on html "Transactions Counterparties Virtual Account Referrals Invoices Wallet Scans Lin…" at bounding box center [568, 267] width 1137 height 534
click at [445, 356] on div "PROCESSED" at bounding box center [441, 356] width 114 height 33
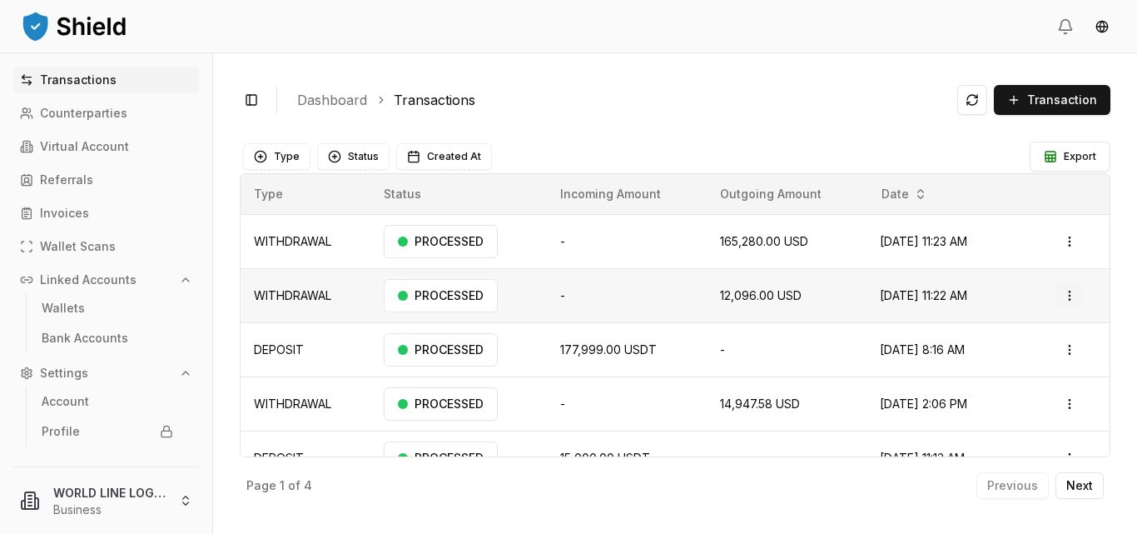
click at [1059, 294] on html "Transactions Counterparties Virtual Account Referrals Invoices Wallet Scans Lin…" at bounding box center [568, 267] width 1137 height 534
click at [1016, 360] on p "Download Invoice" at bounding box center [1023, 361] width 88 height 10
click at [1065, 301] on html "Transactions Counterparties Virtual Account Referrals Invoices Wallet Scans Lin…" at bounding box center [568, 267] width 1137 height 534
click at [956, 365] on div "Actions Download Invoice" at bounding box center [1009, 344] width 137 height 65
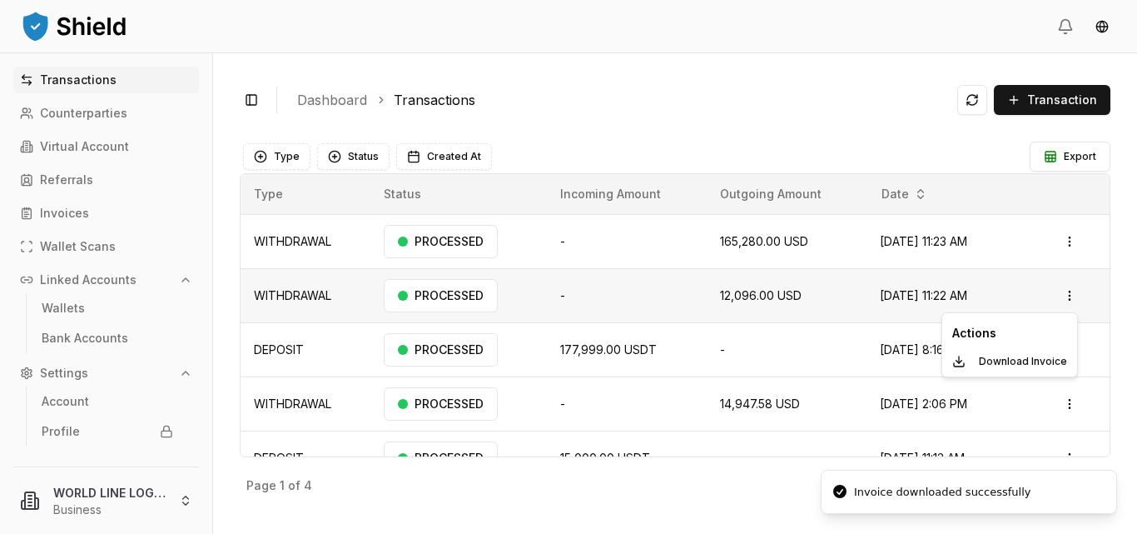
click at [696, 298] on html "Transactions Counterparties Virtual Account Referrals Invoices Wallet Scans Lin…" at bounding box center [568, 267] width 1137 height 534
click at [1062, 297] on html "Transactions Counterparties Virtual Account Referrals Invoices Wallet Scans Lin…" at bounding box center [568, 267] width 1137 height 534
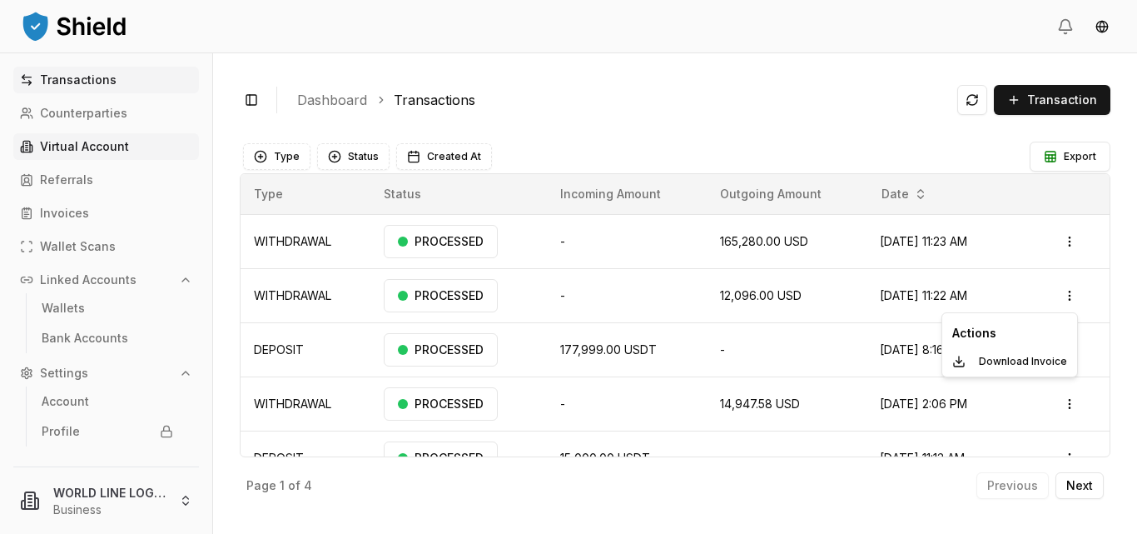
click at [97, 143] on html "Transactions Counterparties Virtual Account Referrals Invoices Wallet Scans Lin…" at bounding box center [568, 267] width 1137 height 534
click at [89, 144] on p "Virtual Account" at bounding box center [84, 147] width 89 height 12
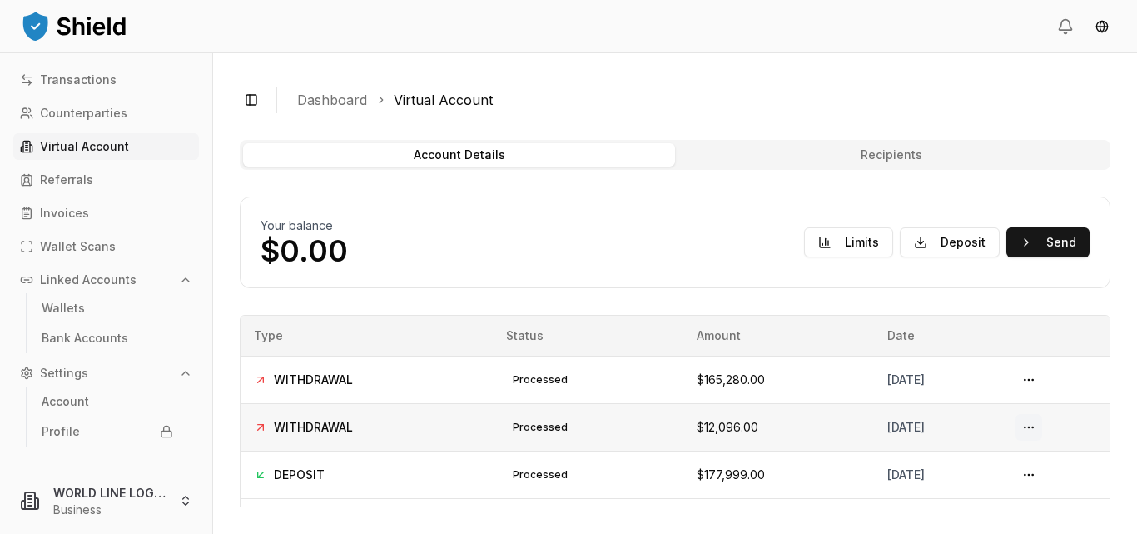
click at [1033, 429] on button at bounding box center [1029, 427] width 27 height 27
drag, startPoint x: 1112, startPoint y: 320, endPoint x: 1112, endPoint y: 354, distance: 34.1
click at [1112, 354] on div "Toggle Sidebar Dashboard Virtual Account Account Details Recipients Your balanc…" at bounding box center [675, 293] width 924 height 480
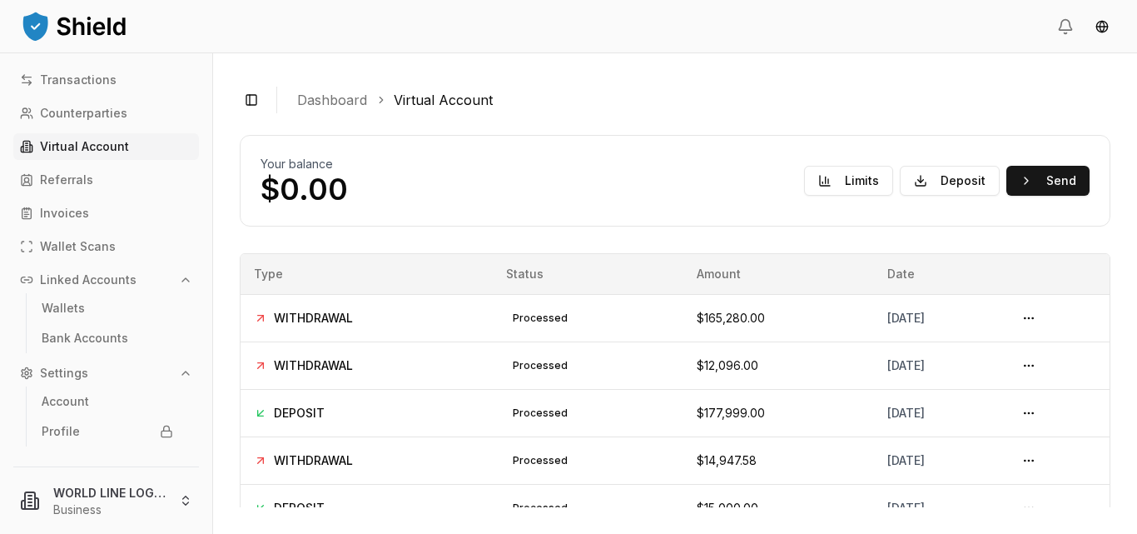
scroll to position [58, 0]
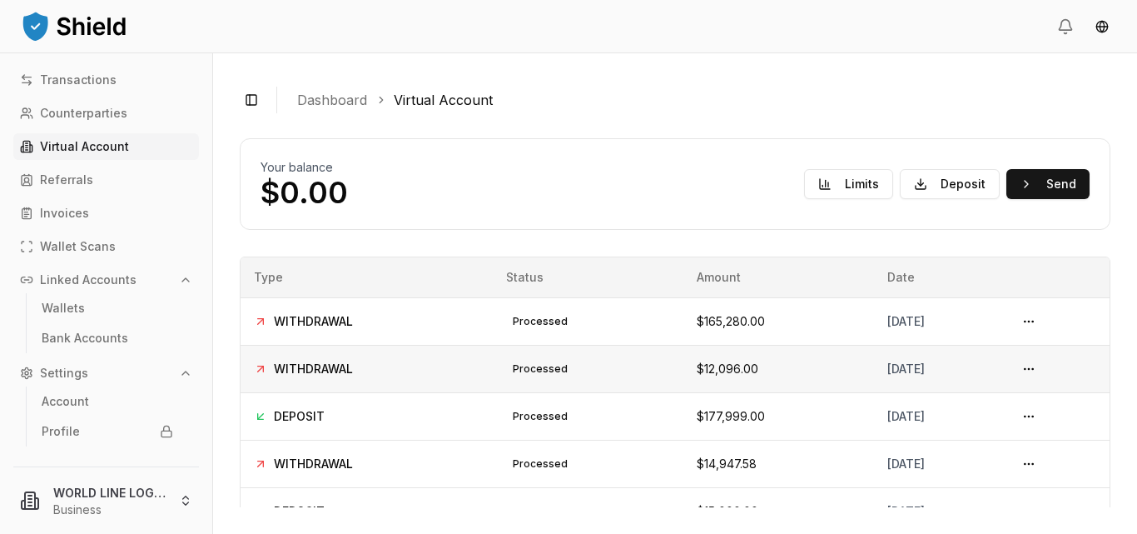
click at [314, 370] on span "WITHDRAWAL" at bounding box center [313, 368] width 79 height 17
click at [539, 358] on td "processed" at bounding box center [588, 368] width 191 height 47
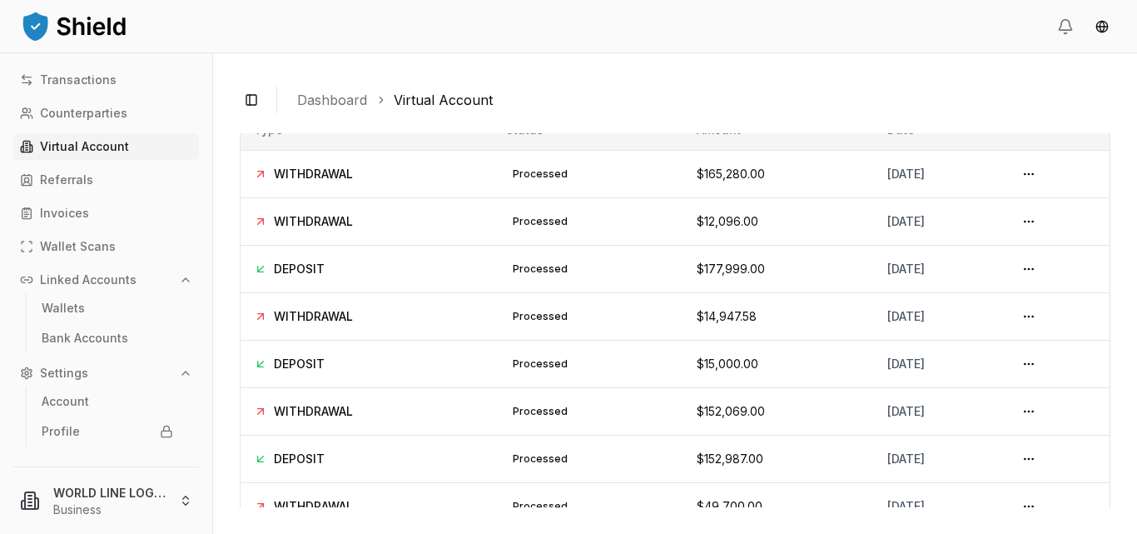
scroll to position [200, 0]
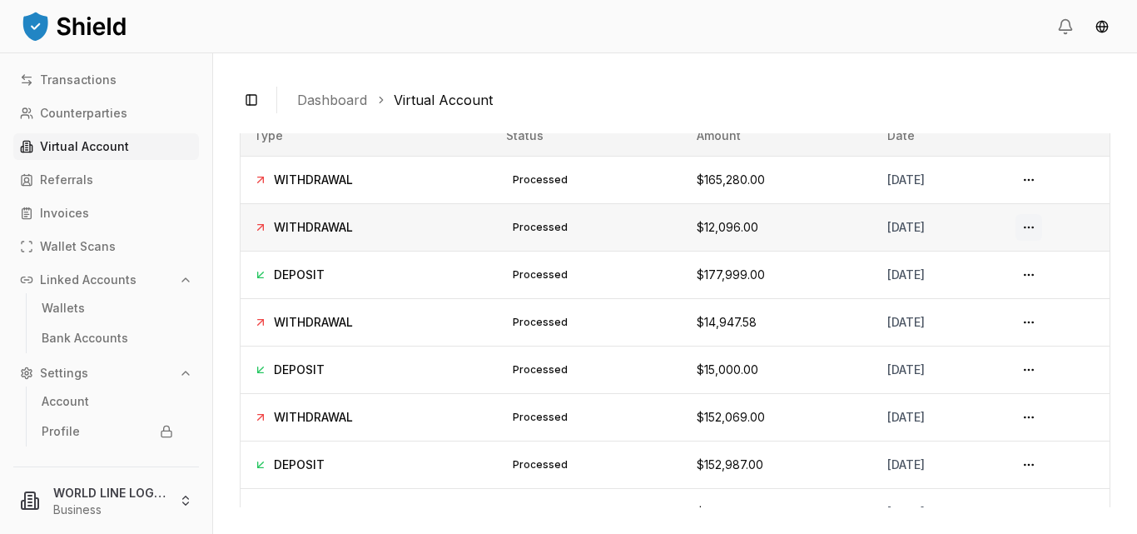
click at [1033, 227] on button at bounding box center [1029, 227] width 27 height 27
drag, startPoint x: 1033, startPoint y: 227, endPoint x: 1046, endPoint y: 228, distance: 12.5
click at [1042, 228] on button at bounding box center [1029, 227] width 27 height 27
click at [1031, 229] on button at bounding box center [1029, 227] width 27 height 27
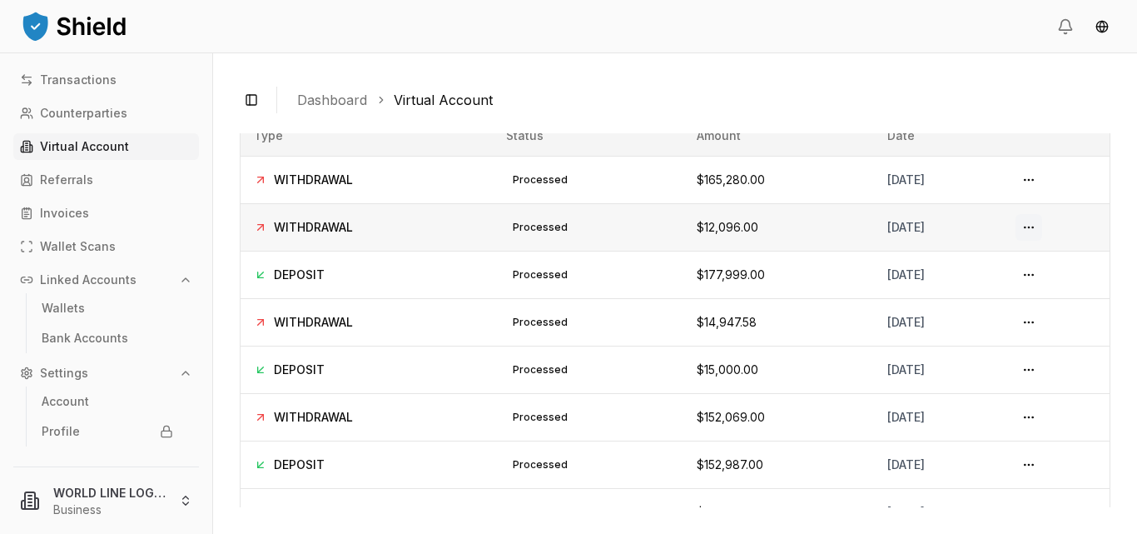
click at [1031, 229] on button at bounding box center [1029, 227] width 27 height 27
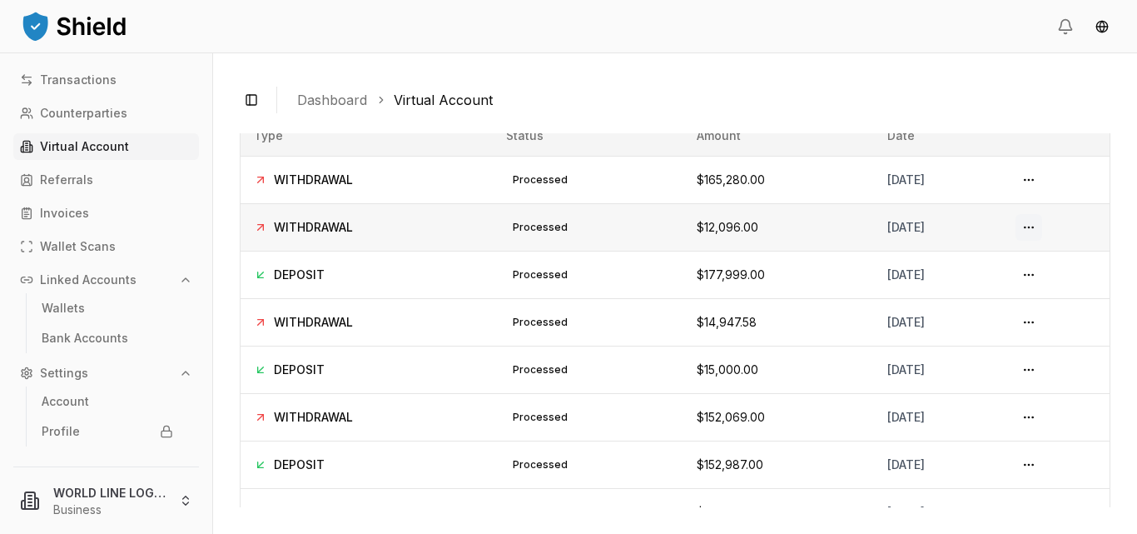
click at [1031, 229] on button at bounding box center [1029, 227] width 27 height 27
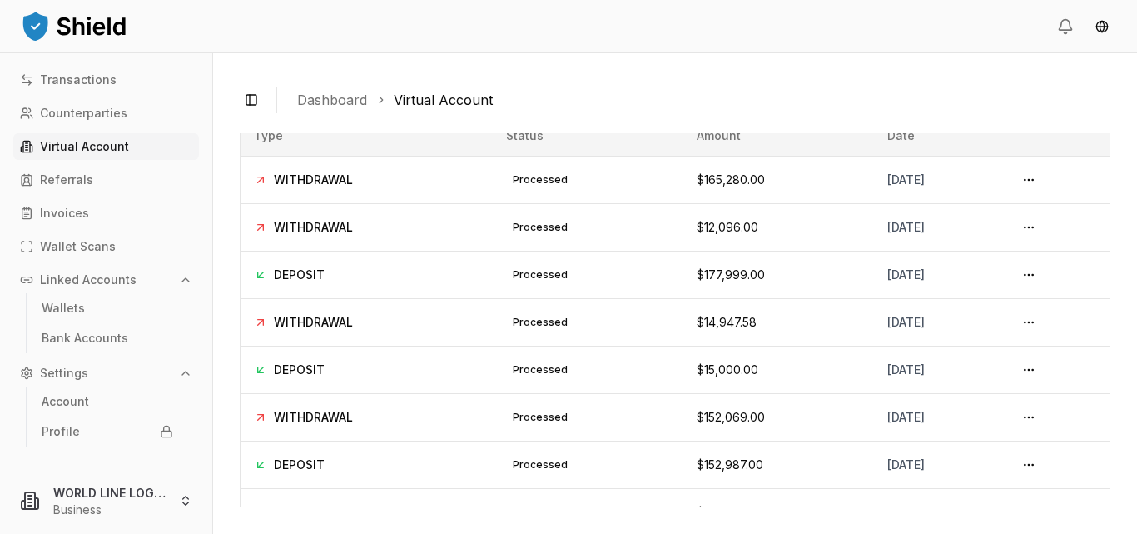
click at [1097, 355] on div "Type Status Amount Date WITHDRAWAL processed $165,280.00 [DATE] WITHDRAWAL proc…" at bounding box center [675, 325] width 871 height 421
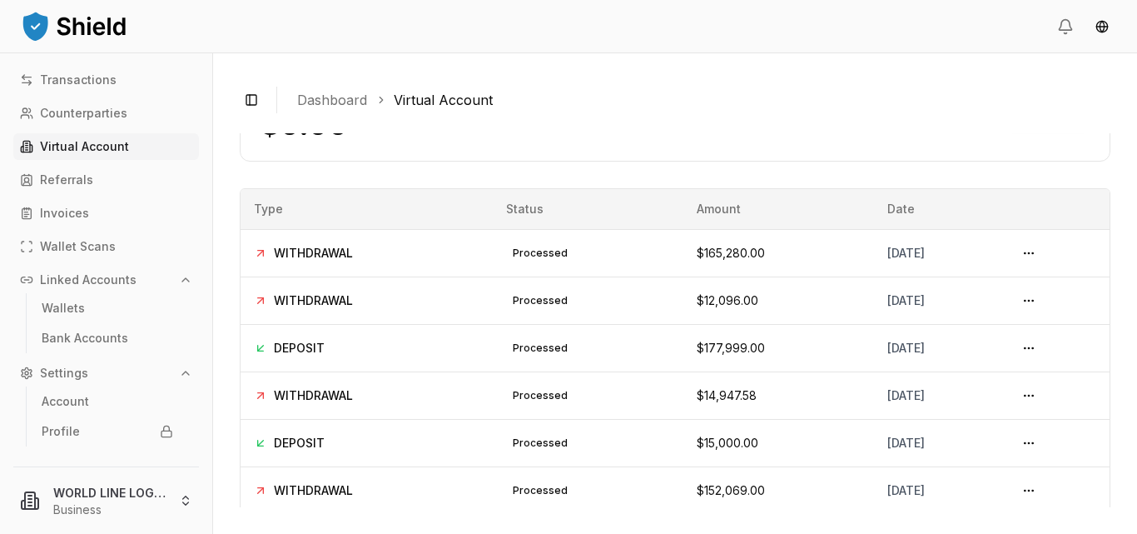
scroll to position [0, 0]
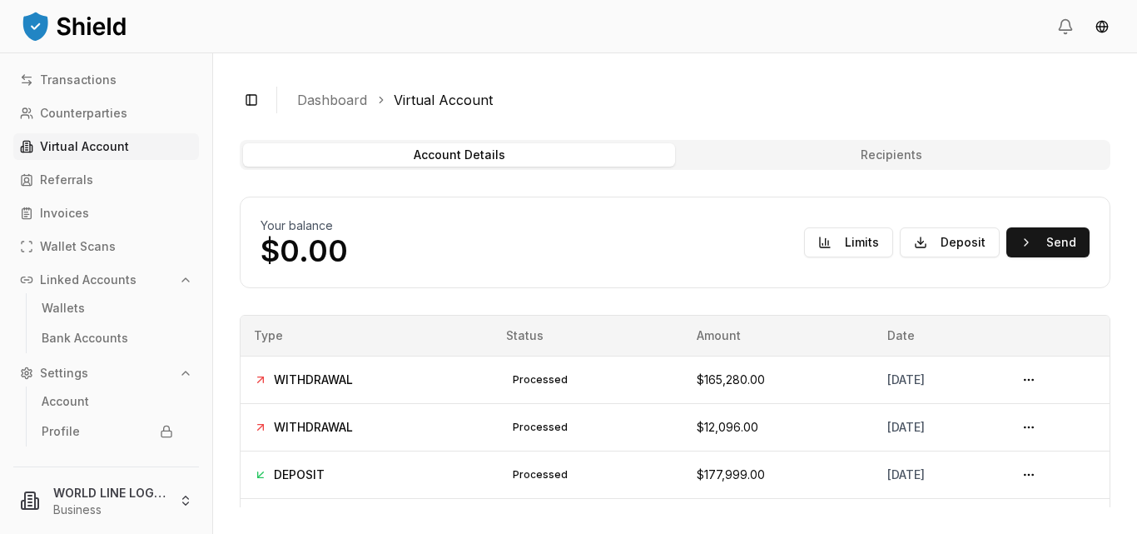
click at [112, 142] on p "Virtual Account" at bounding box center [84, 147] width 89 height 12
click at [882, 158] on button "Recipients" at bounding box center [891, 154] width 432 height 23
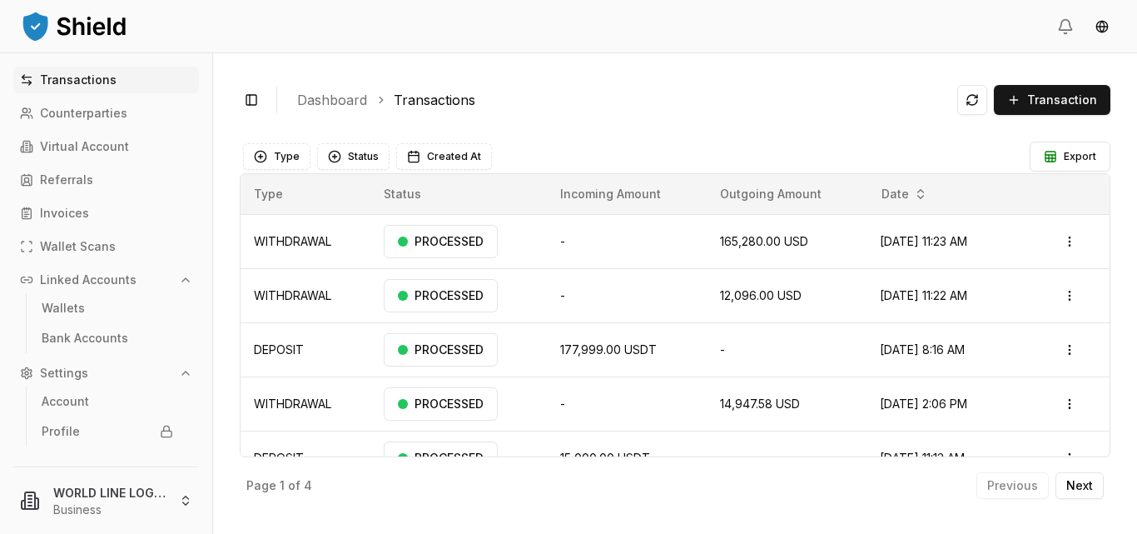
click at [881, 117] on div "Toggle Sidebar Dashboard Transactions Transaction" at bounding box center [675, 100] width 871 height 40
click at [445, 297] on div "PROCESSED" at bounding box center [441, 295] width 114 height 33
click at [420, 241] on div "PROCESSED" at bounding box center [441, 241] width 114 height 33
click at [305, 255] on td "WITHDRAWAL" at bounding box center [306, 241] width 130 height 54
click at [301, 249] on td "WITHDRAWAL" at bounding box center [306, 241] width 130 height 54
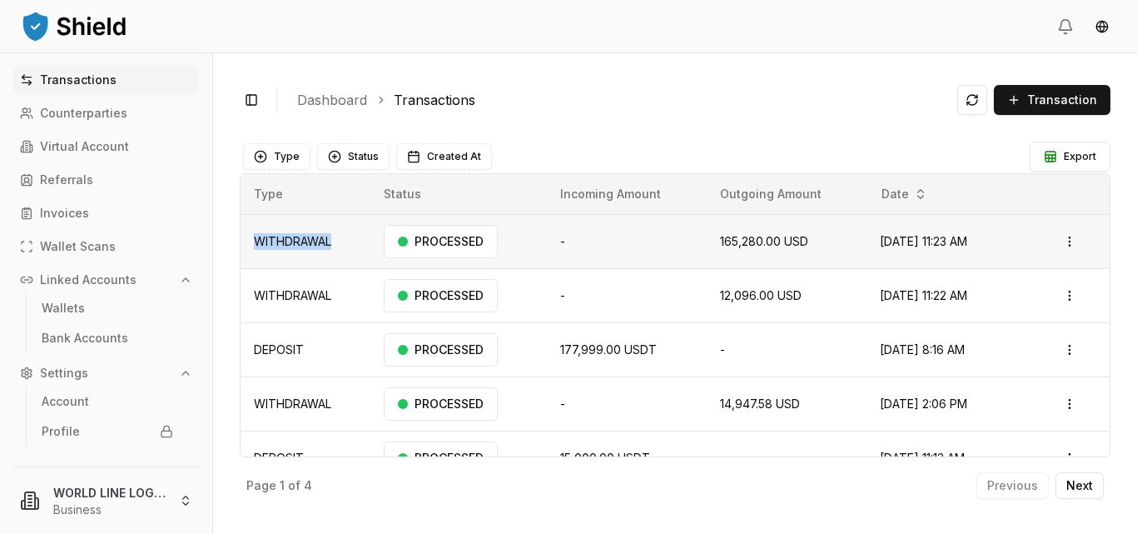
click at [301, 249] on td "WITHDRAWAL" at bounding box center [306, 241] width 130 height 54
click at [549, 227] on td "-" at bounding box center [627, 241] width 160 height 54
click at [341, 156] on button "Status" at bounding box center [353, 156] width 72 height 27
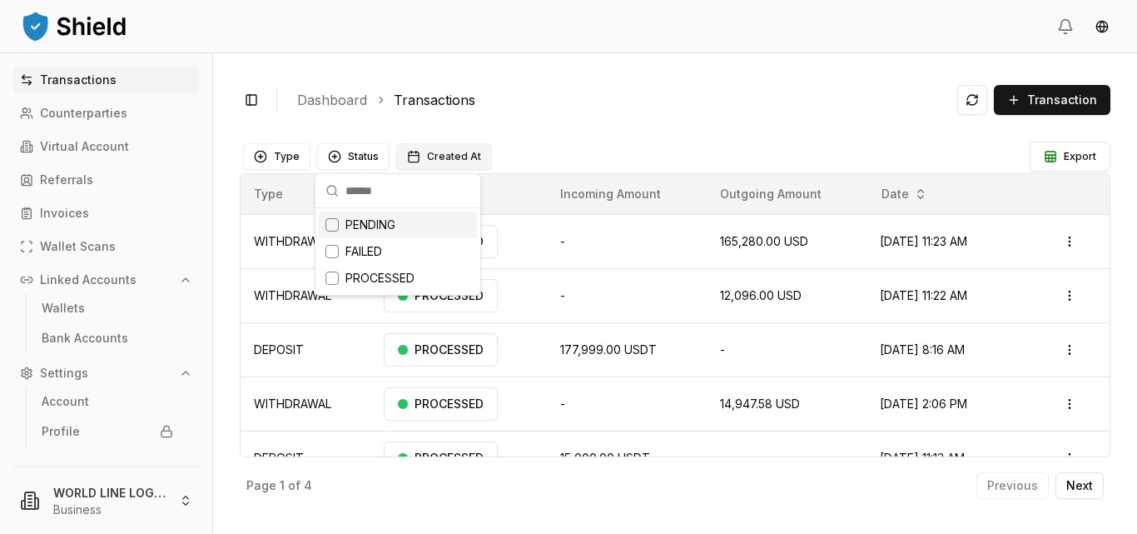
click at [441, 154] on span "Created At" at bounding box center [454, 156] width 54 height 13
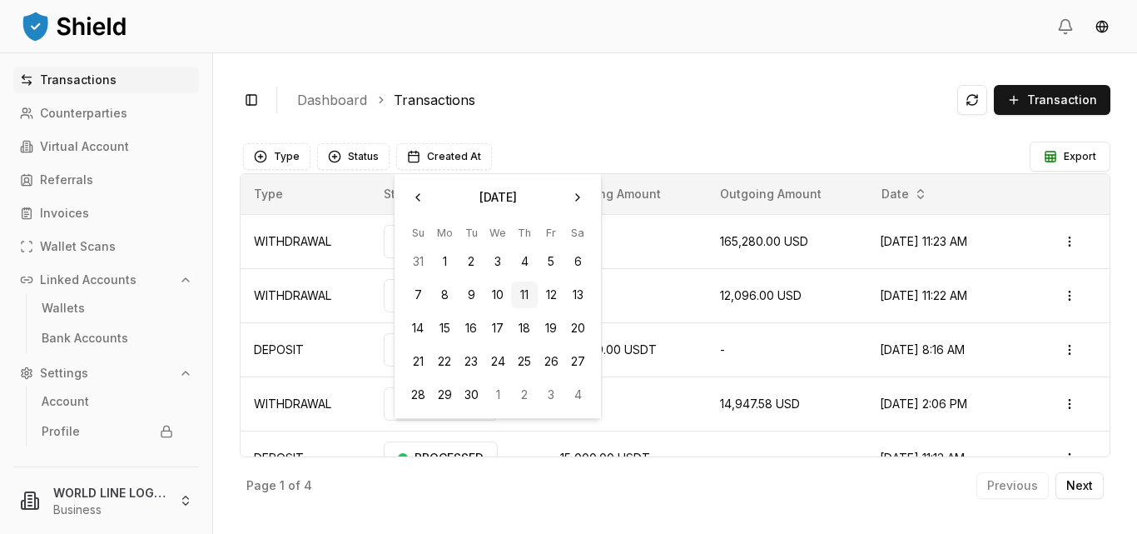
click at [569, 118] on div "Toggle Sidebar Dashboard Transactions Transaction" at bounding box center [675, 100] width 871 height 40
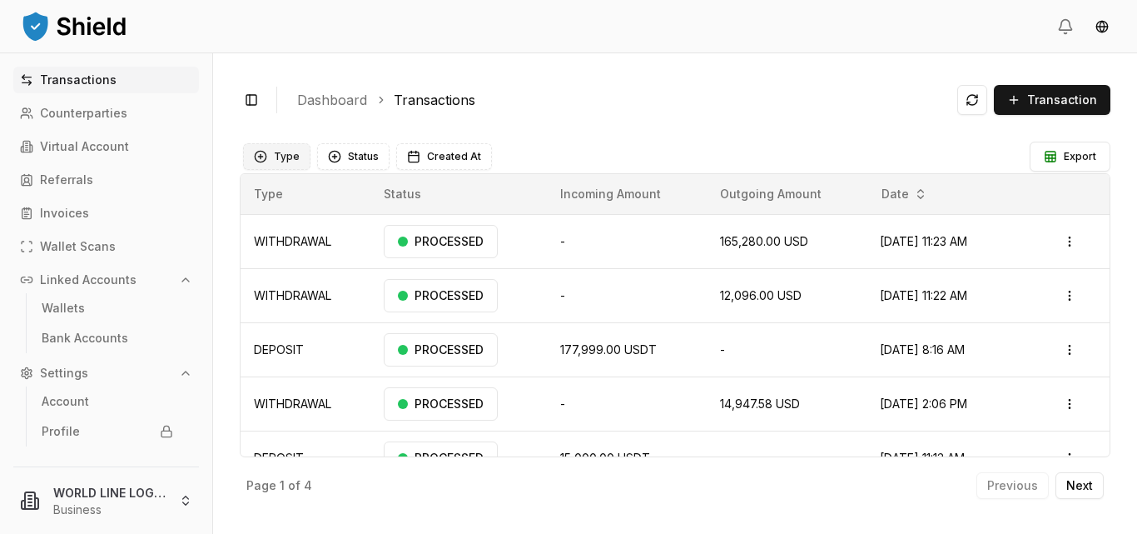
click at [273, 154] on button "Type" at bounding box center [276, 156] width 67 height 27
click at [605, 106] on ol "Dashboard Transactions" at bounding box center [620, 100] width 647 height 20
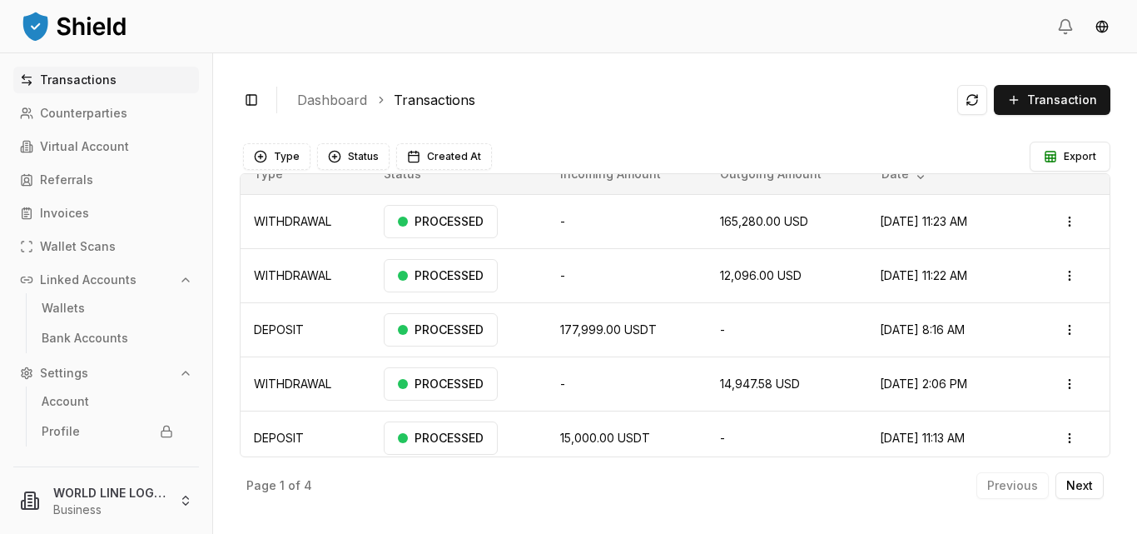
scroll to position [19, 0]
click at [1064, 278] on html "Transactions Counterparties Virtual Account Referrals Invoices Wallet Scans Lin…" at bounding box center [568, 267] width 1137 height 534
click at [911, 129] on html "Transactions Counterparties Virtual Account Referrals Invoices Wallet Scans Lin…" at bounding box center [568, 267] width 1137 height 534
click at [108, 141] on p "Virtual Account" at bounding box center [84, 147] width 89 height 12
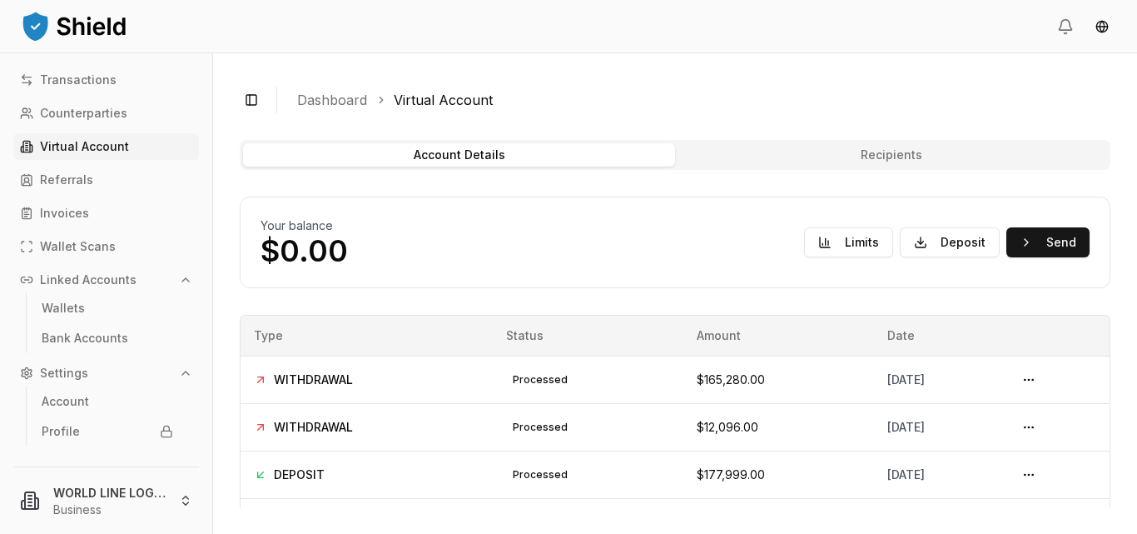
click at [108, 141] on p "Virtual Account" at bounding box center [84, 147] width 89 height 12
click at [187, 499] on html "Transactions Counterparties Virtual Account Referrals Invoices Wallet Scans Lin…" at bounding box center [568, 267] width 1137 height 534
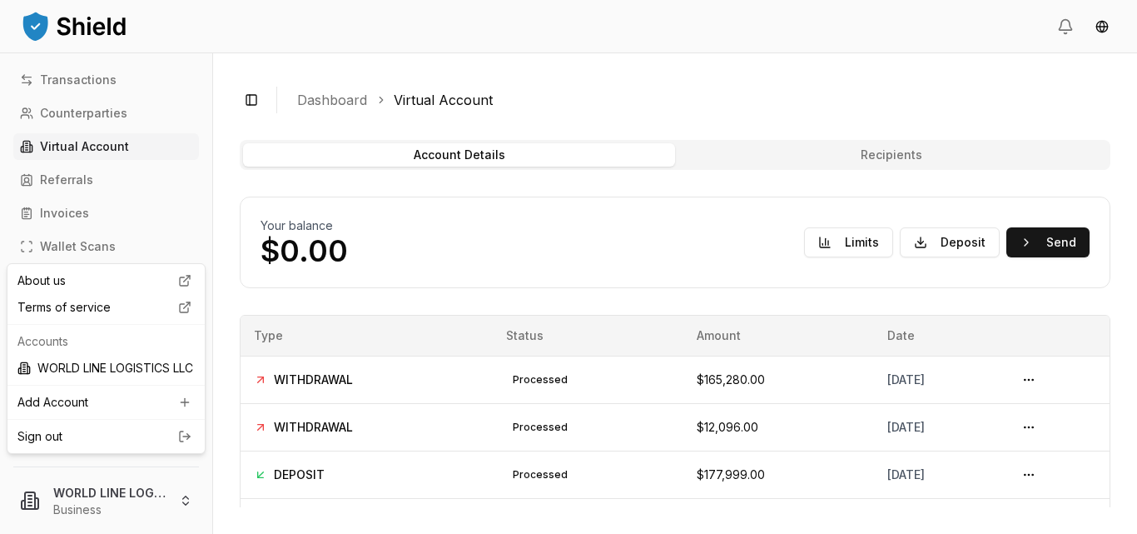
click at [63, 445] on link "Sign out" at bounding box center [105, 436] width 177 height 17
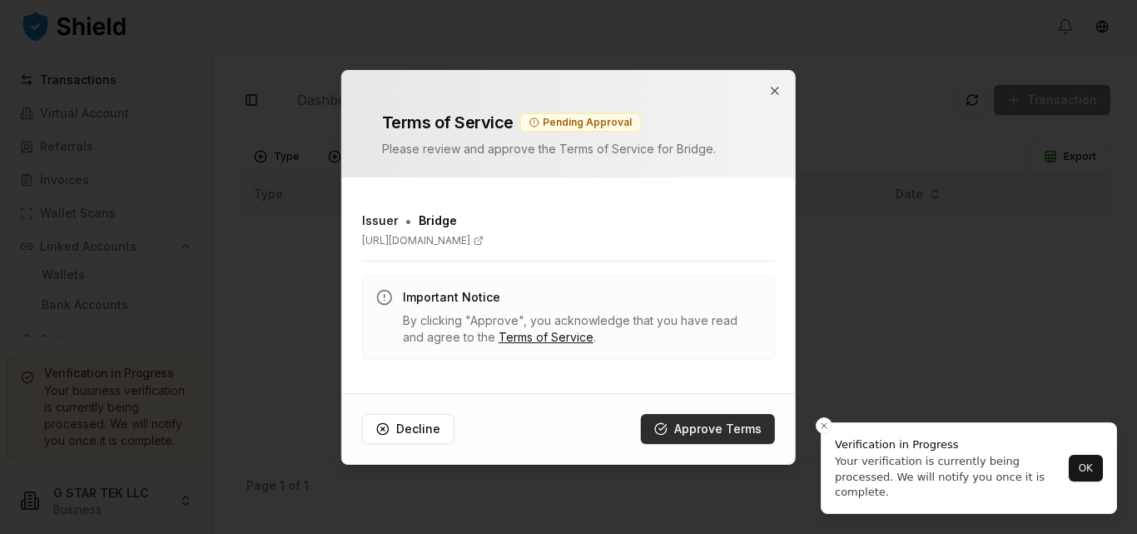
click at [667, 424] on button "Approve Terms" at bounding box center [708, 429] width 134 height 30
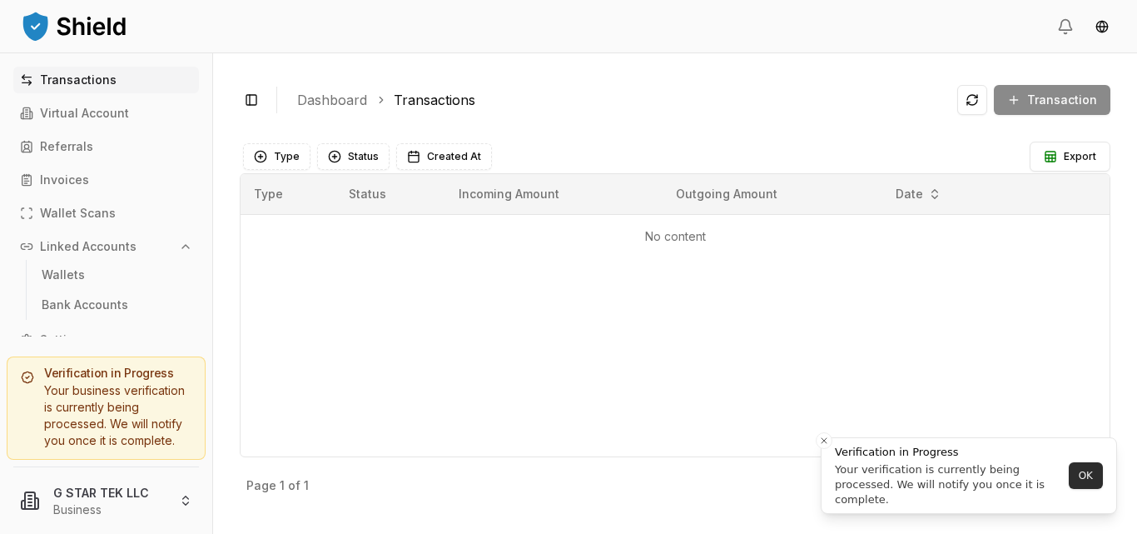
click at [1084, 475] on button "OK" at bounding box center [1086, 475] width 34 height 27
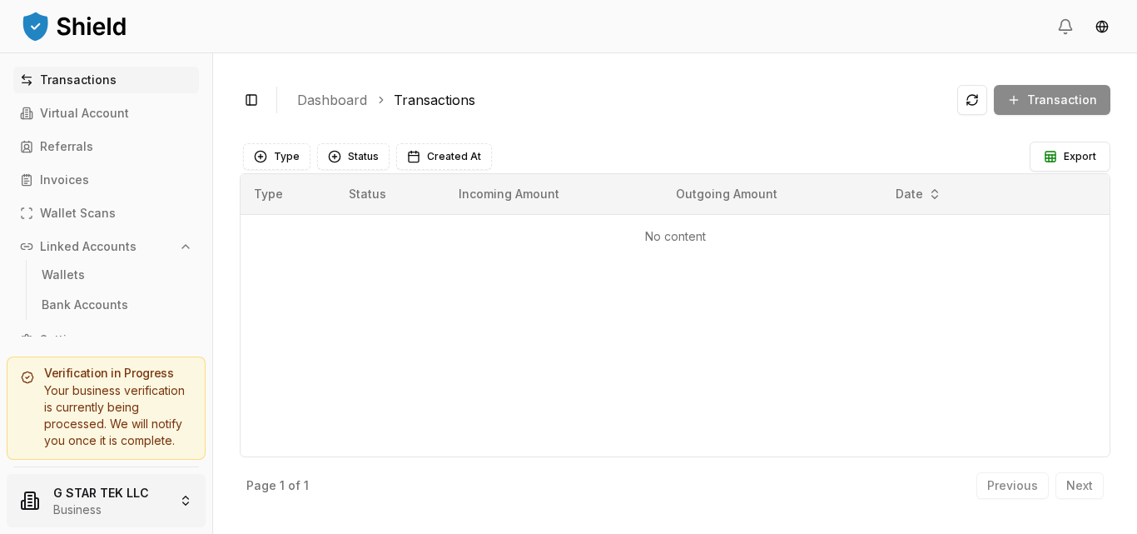
click at [183, 499] on html "Transactions Virtual Account Referrals Invoices Wallet Scans Linked Accounts Wa…" at bounding box center [568, 267] width 1137 height 534
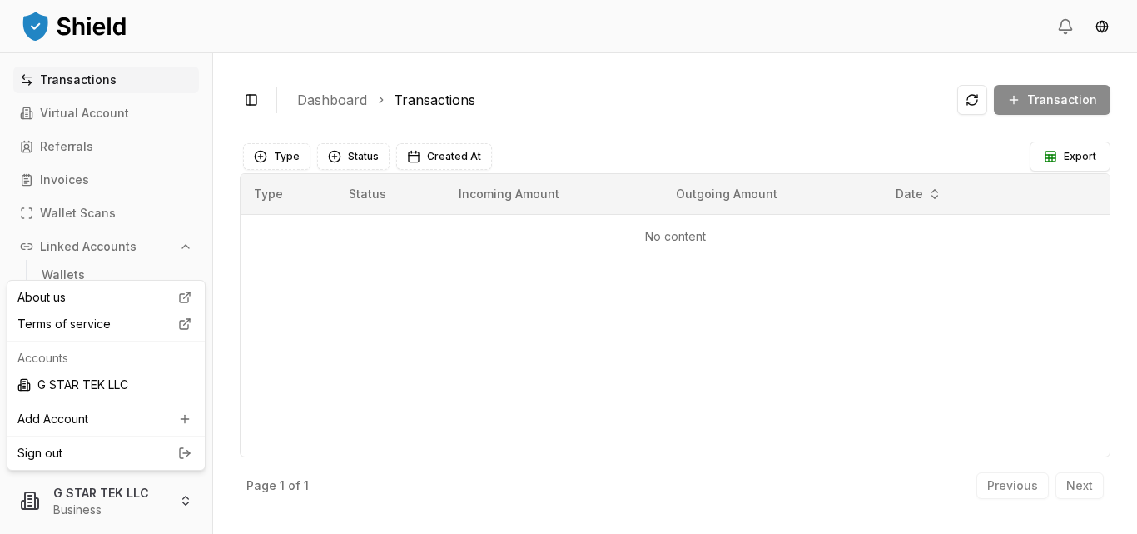
click at [58, 447] on link "Sign out" at bounding box center [105, 453] width 177 height 17
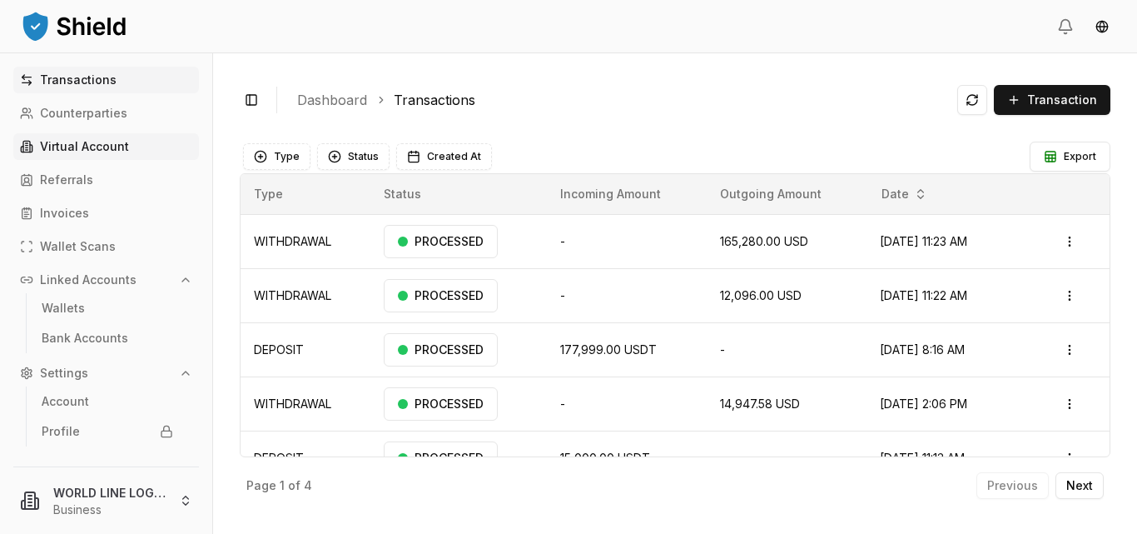
click at [67, 141] on p "Virtual Account" at bounding box center [84, 147] width 89 height 12
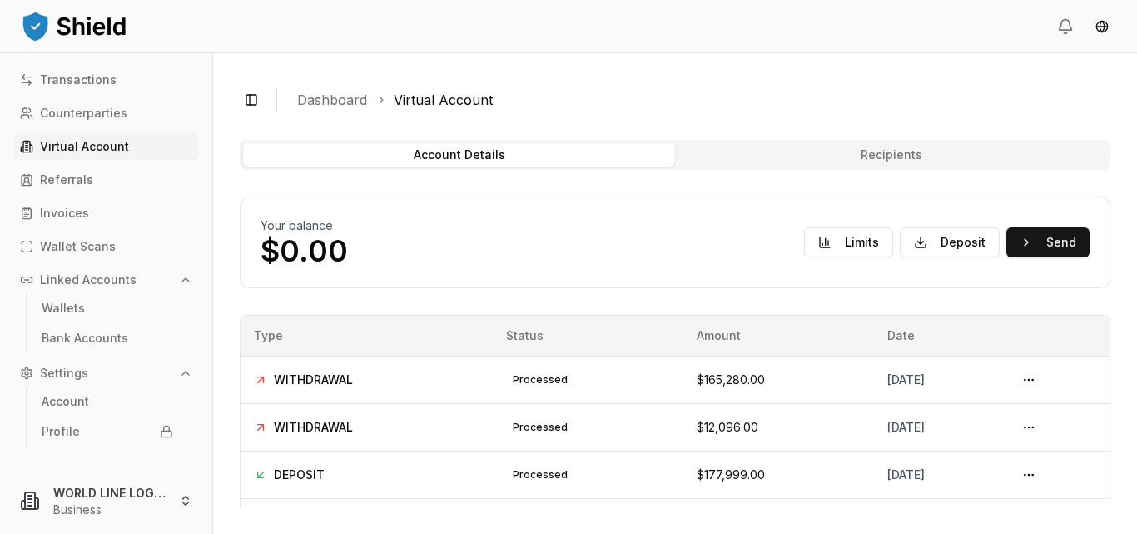
click at [889, 158] on button "Recipients" at bounding box center [891, 154] width 432 height 23
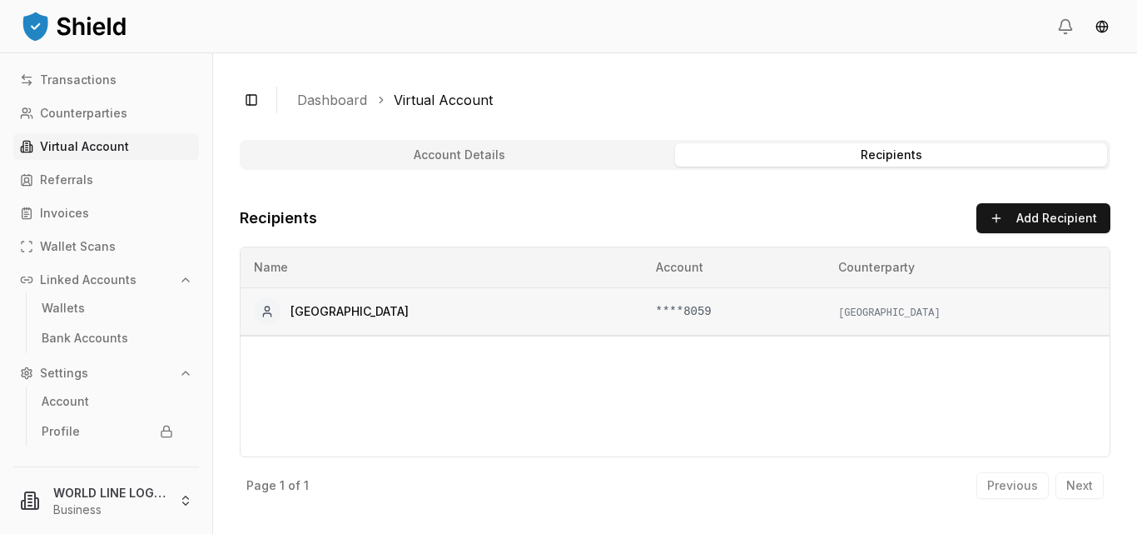
click at [957, 310] on td "MOTOR SHOP CENTER" at bounding box center [967, 310] width 285 height 47
click at [646, 356] on div "Name Account Counterparty MOTOR SHOP CENTER ****8059 MOTOR SHOP CENTER" at bounding box center [675, 351] width 871 height 211
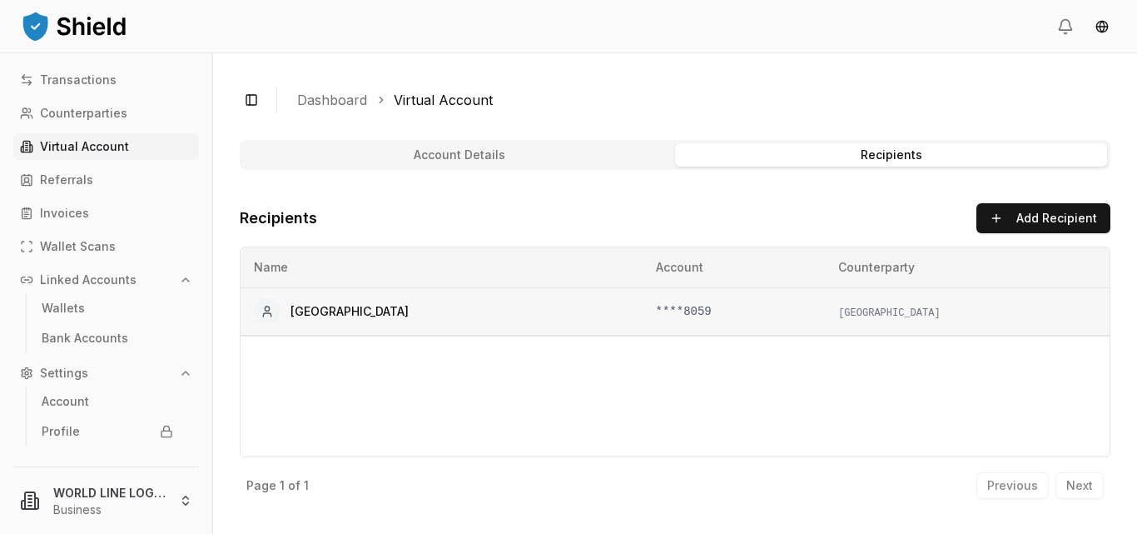
click at [270, 305] on icon at bounding box center [267, 311] width 13 height 13
click at [330, 313] on span "MOTOR SHOP CENTER" at bounding box center [350, 311] width 118 height 17
click at [96, 280] on p "Linked Accounts" at bounding box center [88, 280] width 97 height 12
click at [72, 77] on p "Transactions" at bounding box center [78, 80] width 77 height 12
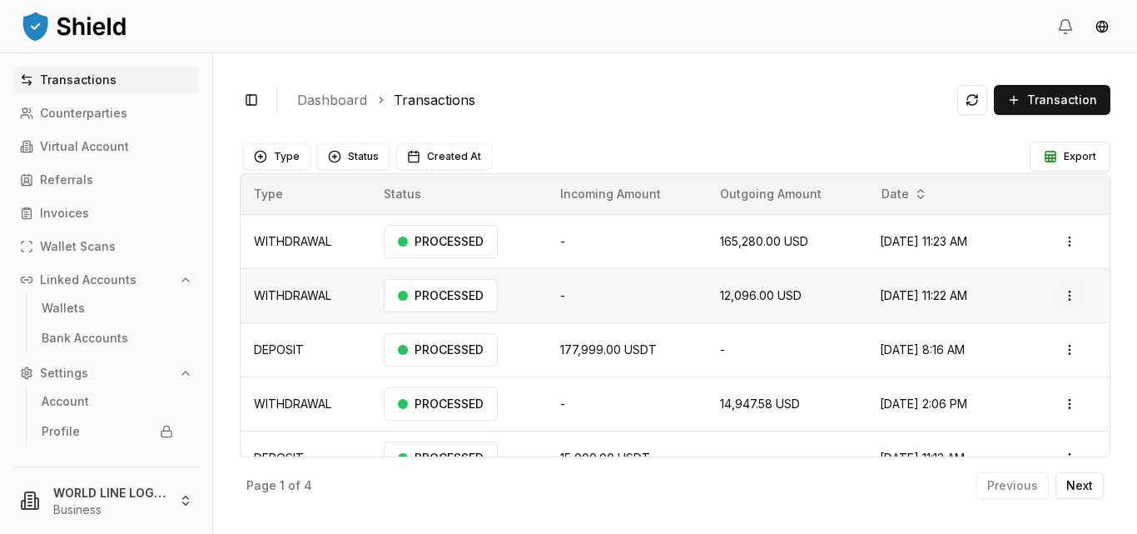
click at [1065, 297] on html "Transactions Counterparties Virtual Account Referrals Invoices Wallet Scans Lin…" at bounding box center [568, 267] width 1137 height 534
click at [643, 302] on html "Transactions Counterparties Virtual Account Referrals Invoices Wallet Scans Lin…" at bounding box center [568, 267] width 1137 height 534
click at [707, 304] on td "12,096.00 USD" at bounding box center [787, 295] width 161 height 54
click at [32, 145] on icon at bounding box center [26, 146] width 13 height 13
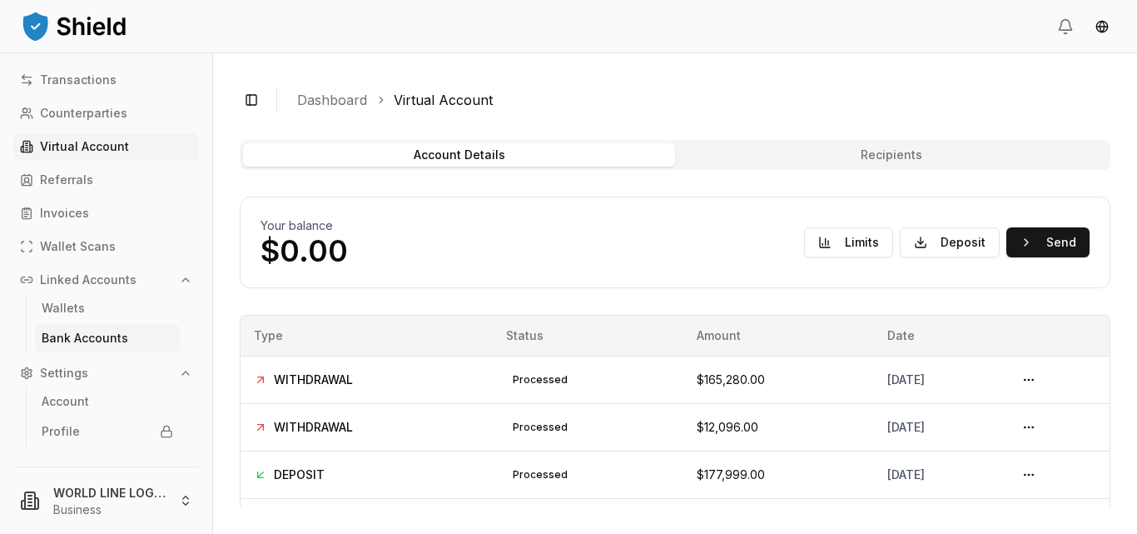
click at [110, 337] on p "Bank Accounts" at bounding box center [85, 338] width 87 height 12
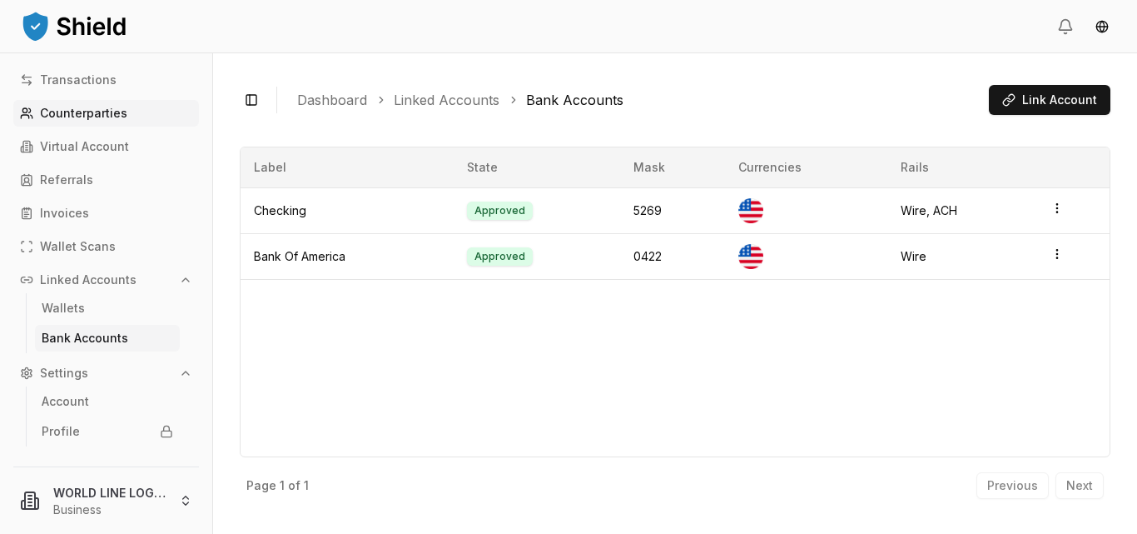
click at [93, 116] on p "Counterparties" at bounding box center [83, 113] width 87 height 12
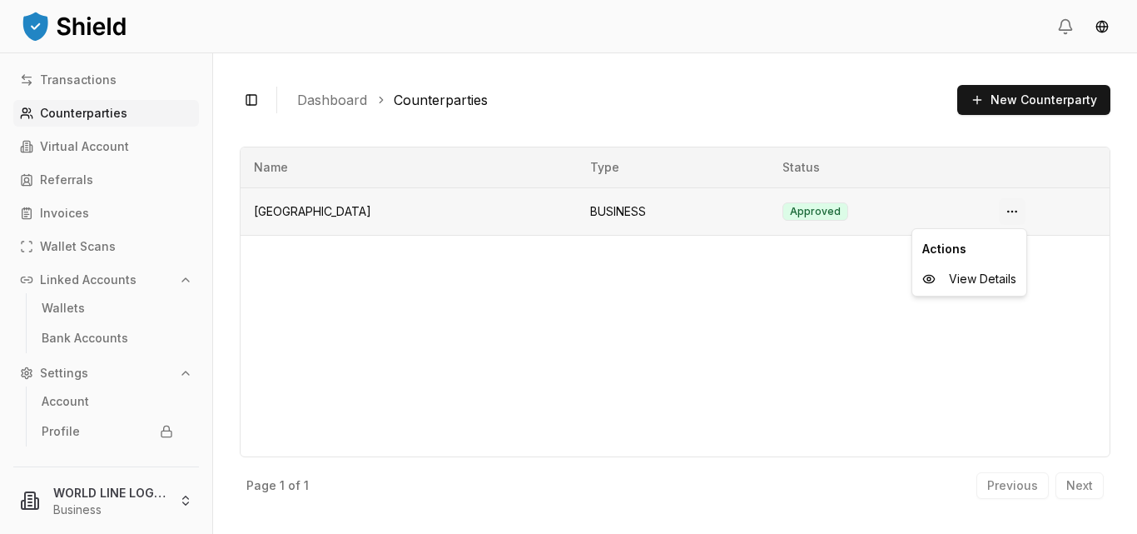
click at [1014, 214] on html "Transactions Counterparties Virtual Account Referrals Invoices Wallet Scans Lin…" at bounding box center [568, 267] width 1137 height 534
click at [992, 277] on span "View Details" at bounding box center [982, 279] width 67 height 17
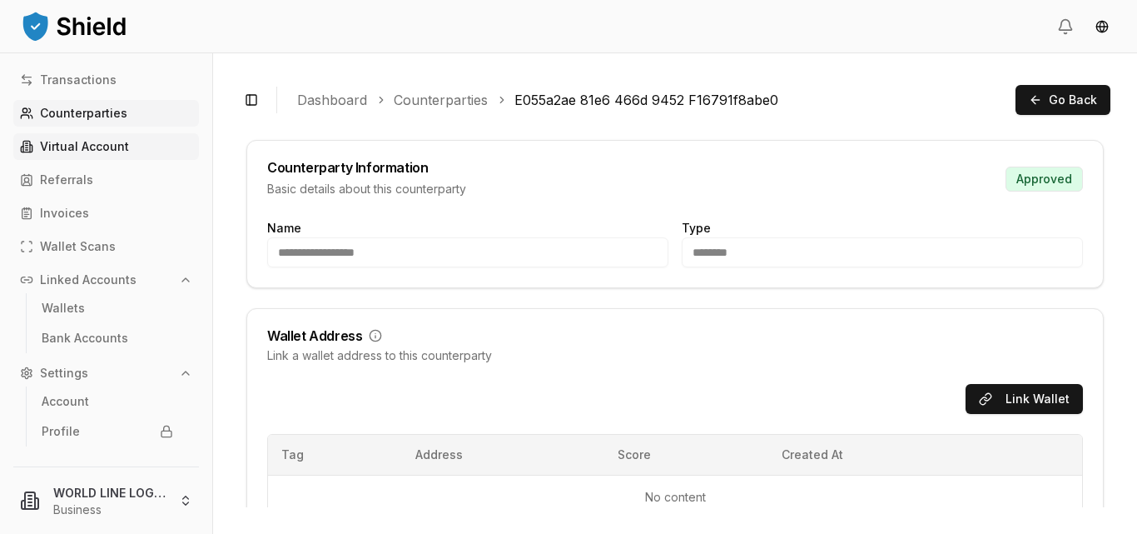
click at [82, 148] on p "Virtual Account" at bounding box center [84, 147] width 89 height 12
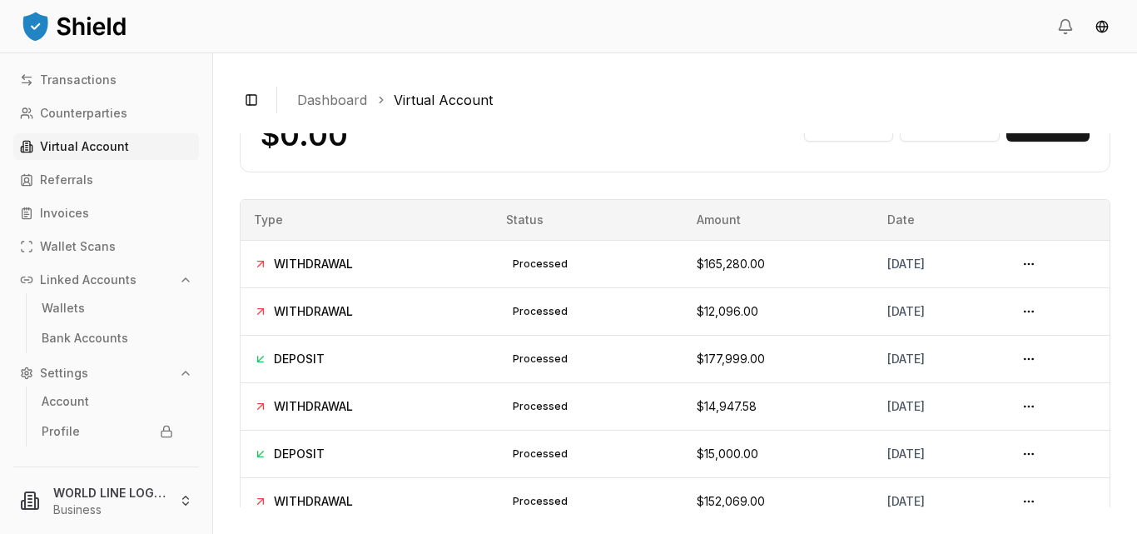
click at [330, 100] on link "Dashboard" at bounding box center [332, 100] width 70 height 20
click at [94, 116] on p "Counterparties" at bounding box center [83, 113] width 87 height 12
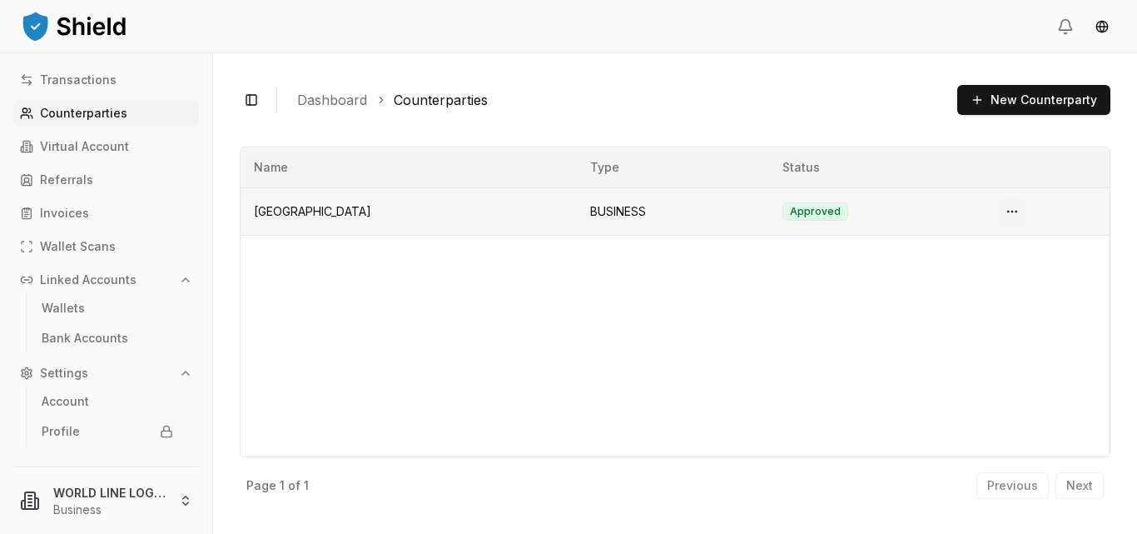
click at [1016, 211] on html "Transactions Counterparties Virtual Account Referrals Invoices Wallet Scans Lin…" at bounding box center [568, 267] width 1137 height 534
click at [986, 281] on span "View Details" at bounding box center [982, 279] width 67 height 17
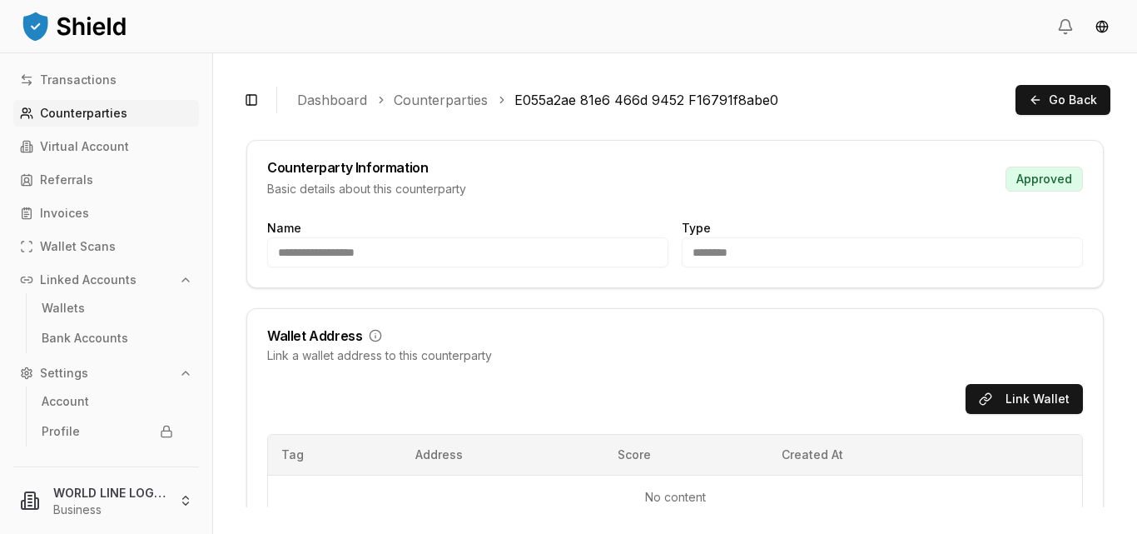
click at [1031, 178] on div "Counterparty Information Basic details about this counterparty Approved" at bounding box center [675, 179] width 816 height 37
click at [1036, 218] on div "Type ********" at bounding box center [882, 242] width 401 height 50
click at [289, 166] on div "Counterparty Information" at bounding box center [366, 167] width 199 height 13
click at [72, 203] on link "Invoices" at bounding box center [106, 213] width 186 height 27
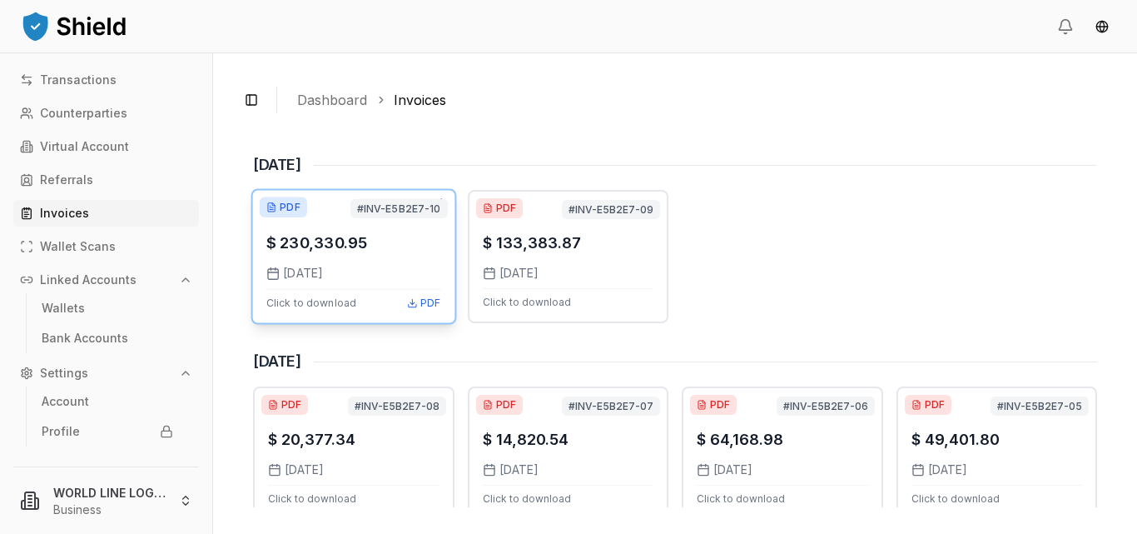
click at [315, 261] on div "$ 230,330.95 8/4/2025 Click to download PDF" at bounding box center [353, 256] width 175 height 105
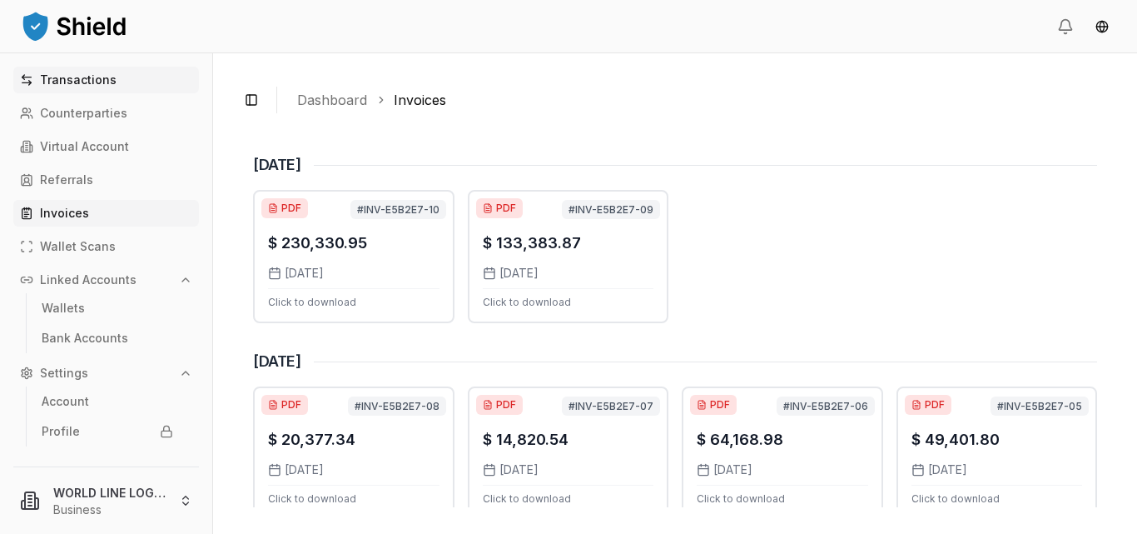
click at [62, 81] on p "Transactions" at bounding box center [78, 80] width 77 height 12
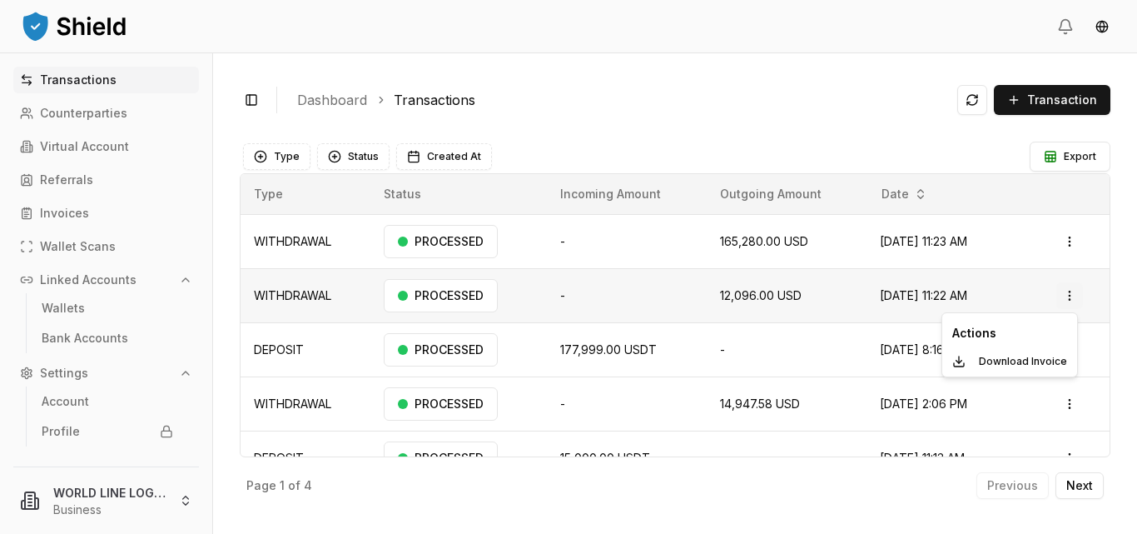
click at [1076, 293] on html "Transactions Counterparties Virtual Account Referrals Invoices Wallet Scans Lin…" at bounding box center [568, 267] width 1137 height 534
click at [1012, 358] on p "Download Invoice" at bounding box center [1023, 361] width 88 height 10
click at [1114, 187] on div "Toggle Sidebar Dashboard Transactions Transaction WITHDRAWAL N/A N/A 165,280.00…" at bounding box center [675, 293] width 924 height 480
